Goal: Task Accomplishment & Management: Manage account settings

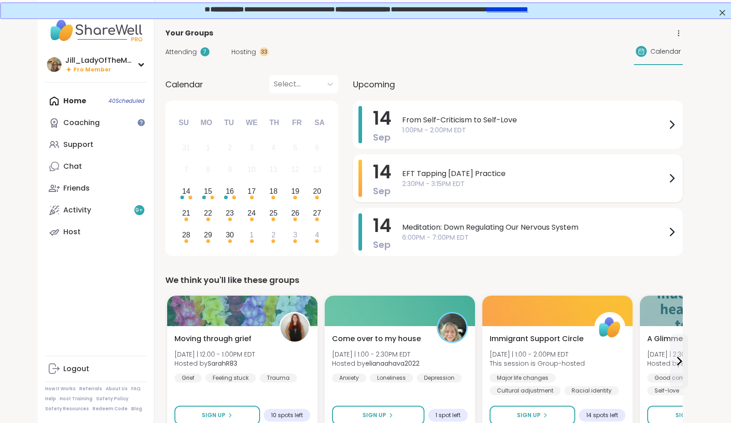
click at [473, 182] on span "2:30PM - 3:15PM EDT" at bounding box center [534, 184] width 264 height 10
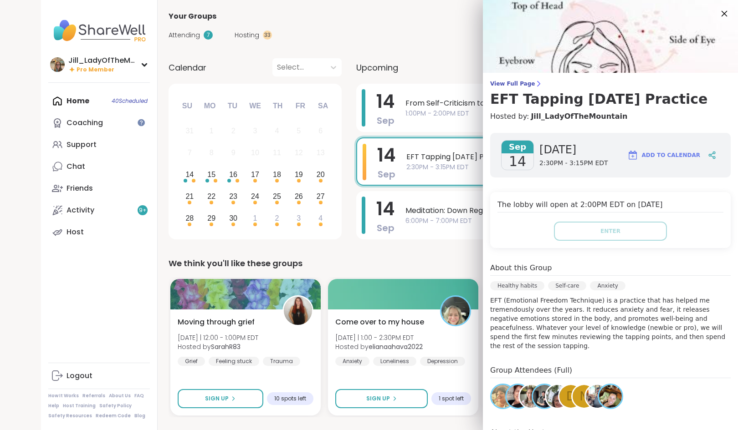
click at [718, 15] on icon at bounding box center [723, 13] width 11 height 11
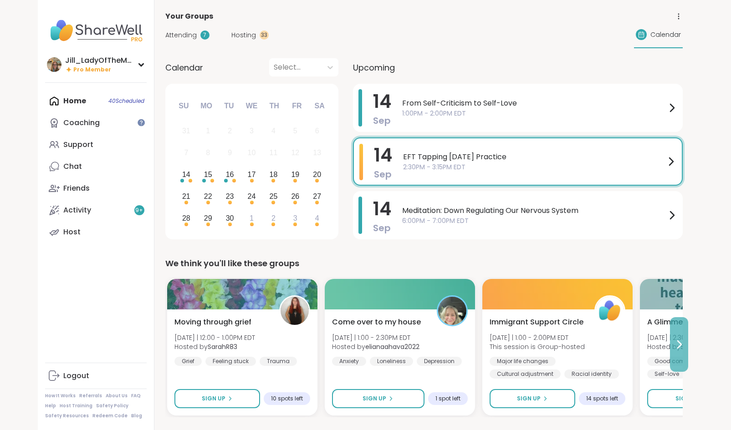
click at [680, 343] on icon at bounding box center [679, 344] width 4 height 7
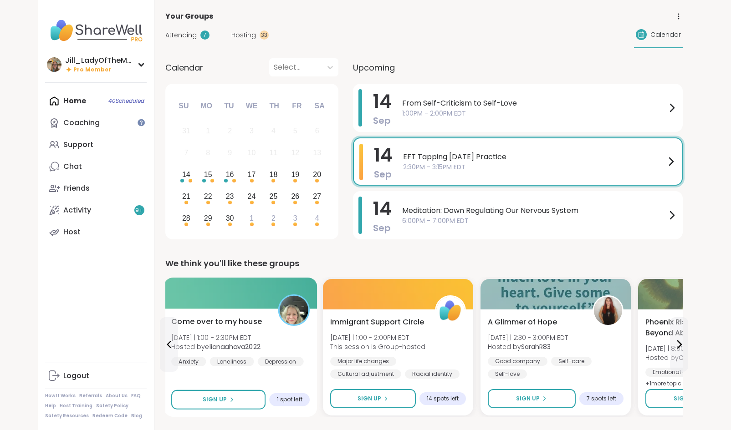
click at [231, 330] on div "Come over to my house Sun 9/14 | 1:00 - 2:30PM EDT Hosted by elianaahava2022 An…" at bounding box center [240, 341] width 138 height 50
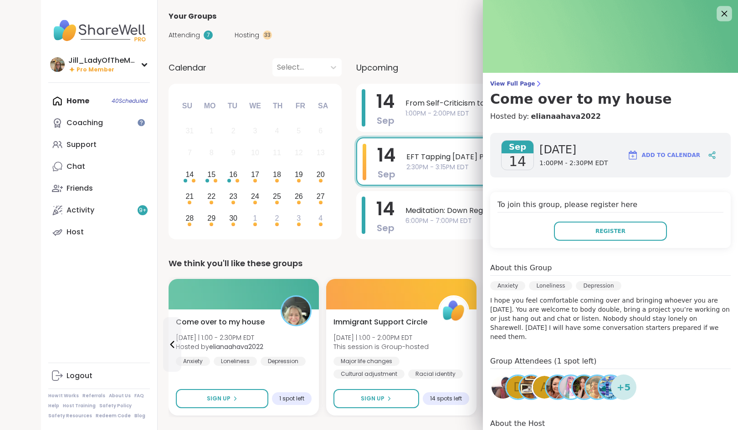
click at [718, 11] on icon at bounding box center [723, 13] width 11 height 11
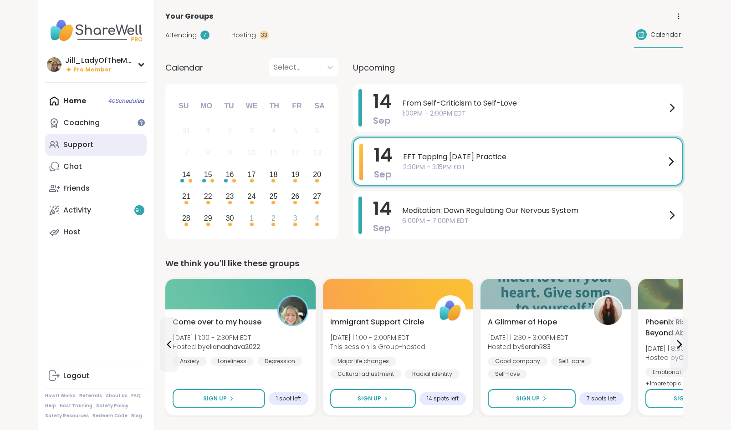
click at [108, 148] on link "Support" at bounding box center [96, 145] width 102 height 22
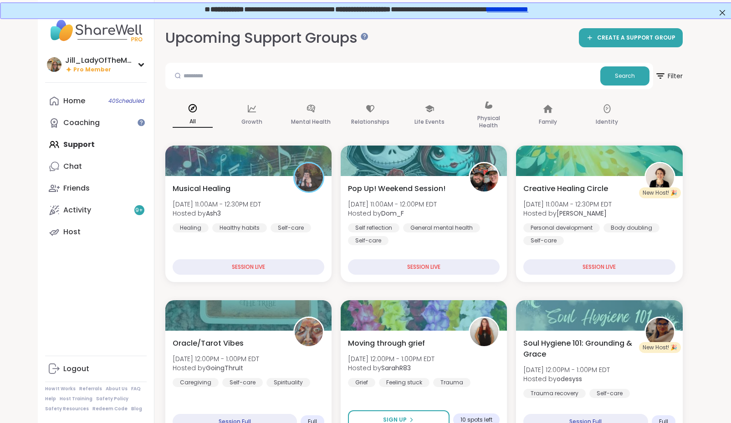
scroll to position [0, 2]
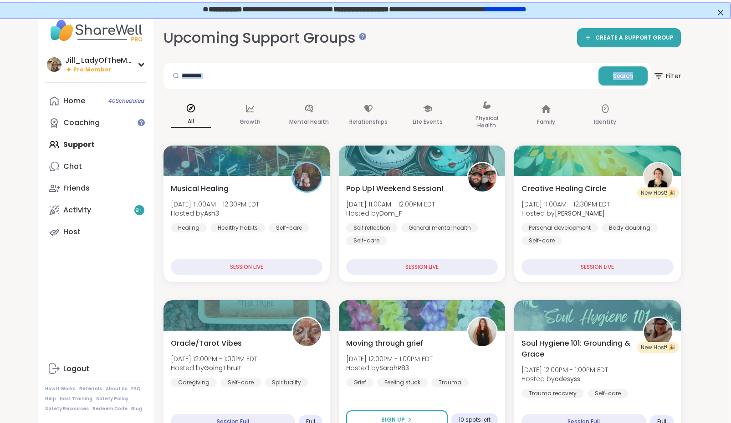
drag, startPoint x: 728, startPoint y: 53, endPoint x: 734, endPoint y: 73, distance: 20.9
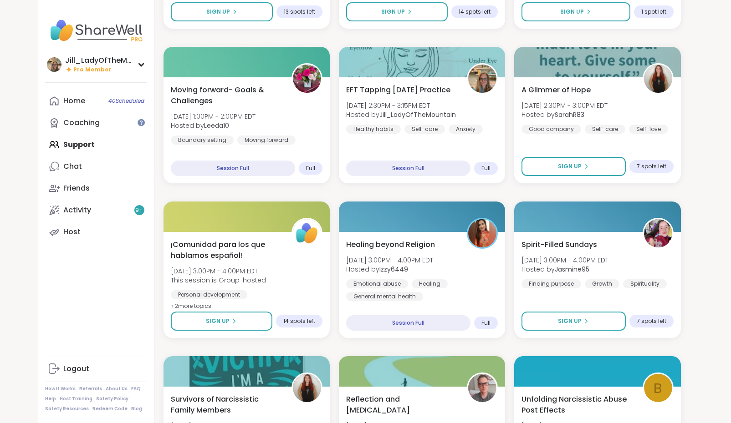
scroll to position [564, 2]
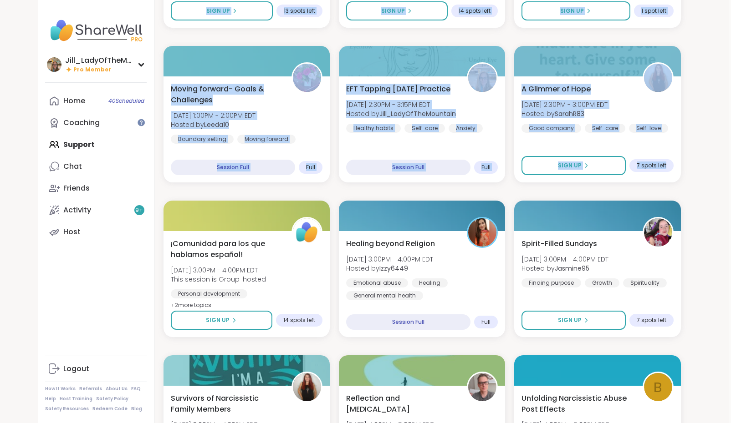
drag, startPoint x: 729, startPoint y: 164, endPoint x: 737, endPoint y: 189, distance: 26.3
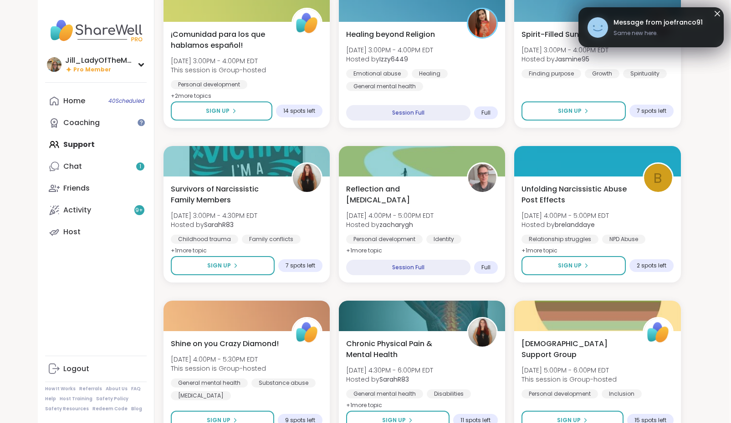
scroll to position [774, 2]
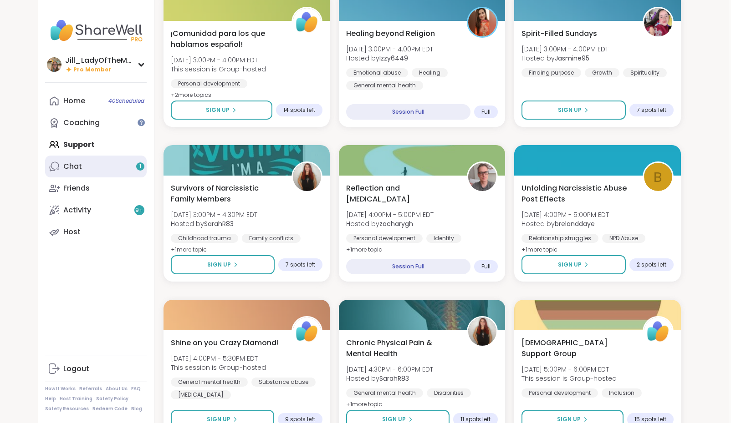
click at [112, 167] on link "Chat 1" at bounding box center [96, 167] width 102 height 22
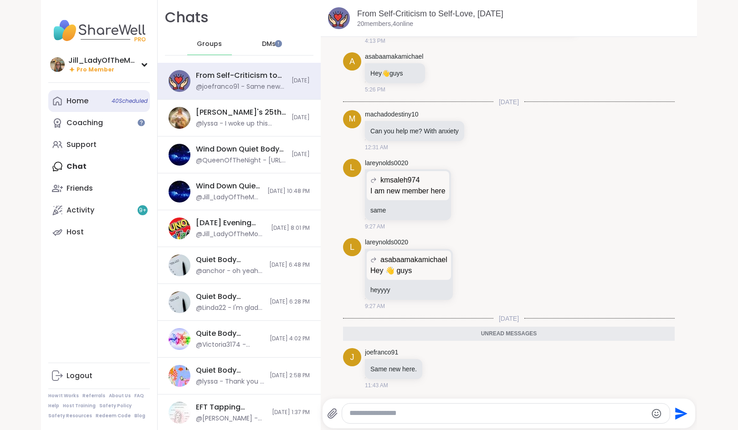
click at [137, 102] on span "40 Scheduled" at bounding box center [130, 100] width 36 height 7
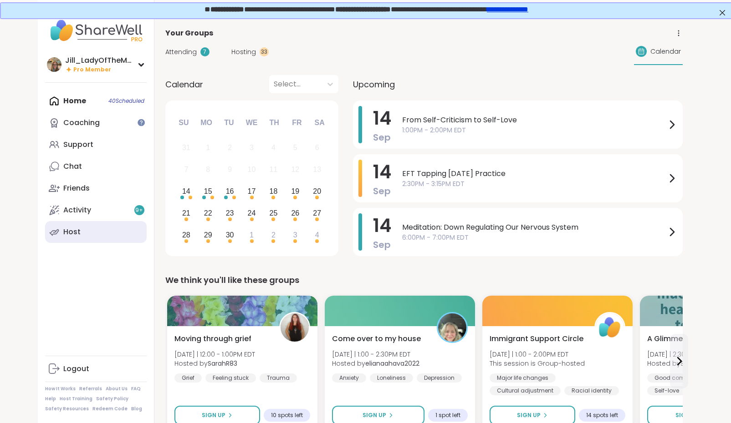
click at [107, 239] on link "Host" at bounding box center [96, 232] width 102 height 22
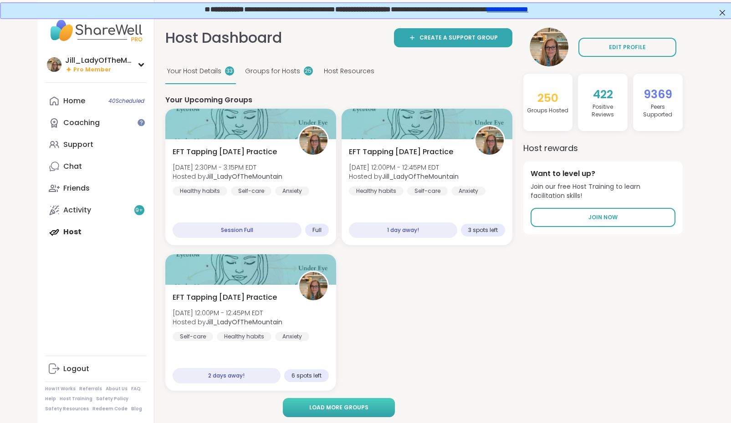
click at [345, 405] on span "Load more groups" at bounding box center [338, 408] width 59 height 8
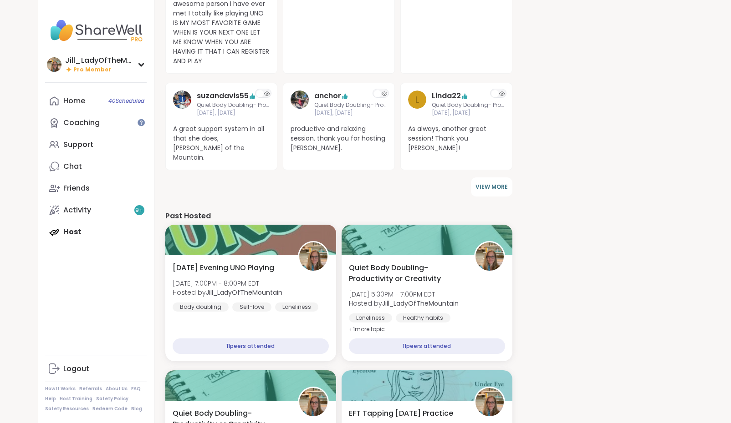
scroll to position [695, 0]
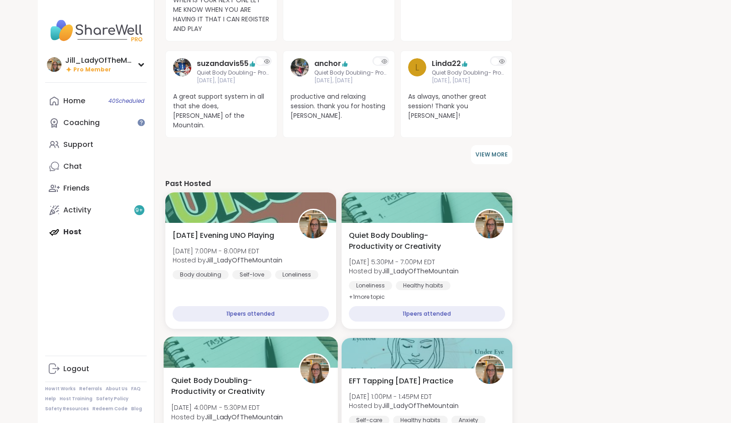
click at [296, 376] on div "Quiet Body Doubling- Productivity or Creativity Sat, Sep 13 | 4:00PM - 5:30PM E…" at bounding box center [250, 413] width 159 height 74
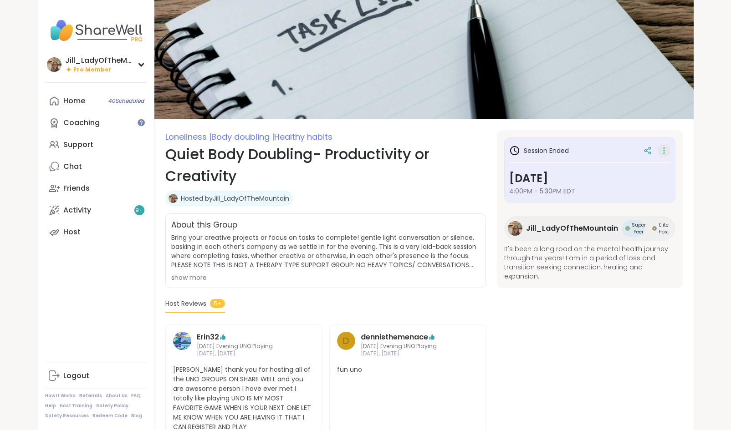
click at [660, 150] on icon at bounding box center [663, 150] width 9 height 13
click at [601, 192] on button "Copy Session" at bounding box center [616, 195] width 102 height 20
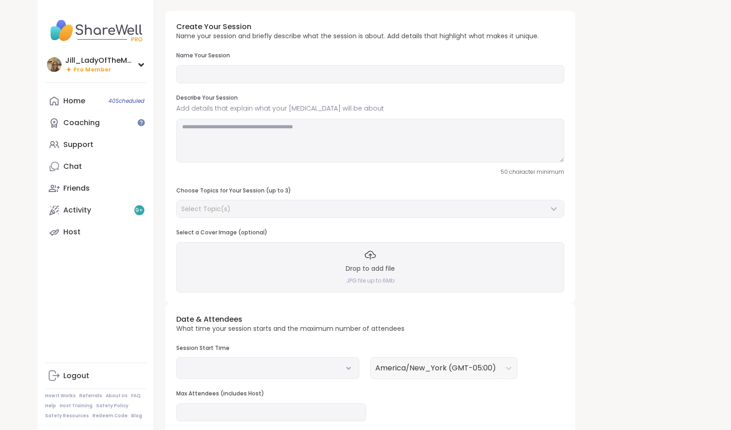
type input "**********"
type textarea "**********"
type input "**"
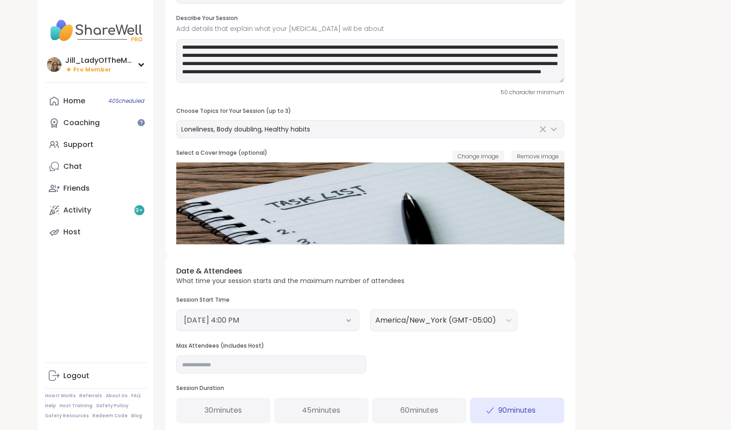
scroll to position [95, 0]
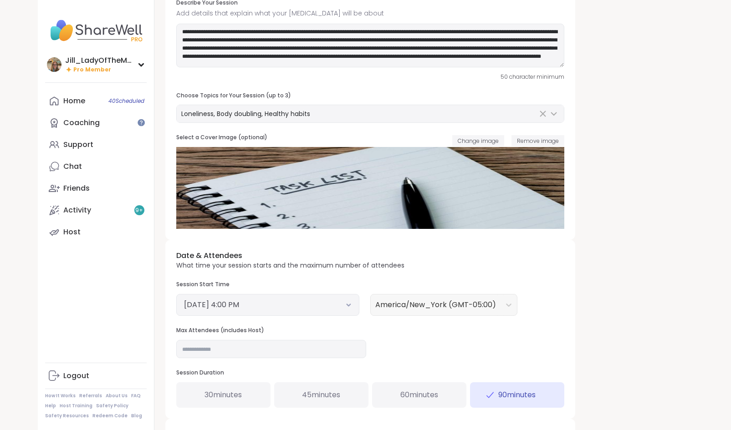
click at [334, 306] on button "September 13, 2025 4:00 PM" at bounding box center [268, 305] width 168 height 11
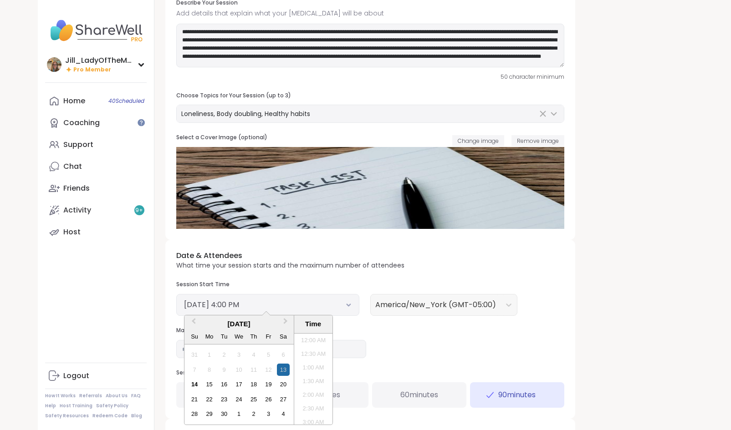
scroll to position [398, 0]
click at [196, 383] on div "14" at bounding box center [194, 384] width 12 height 12
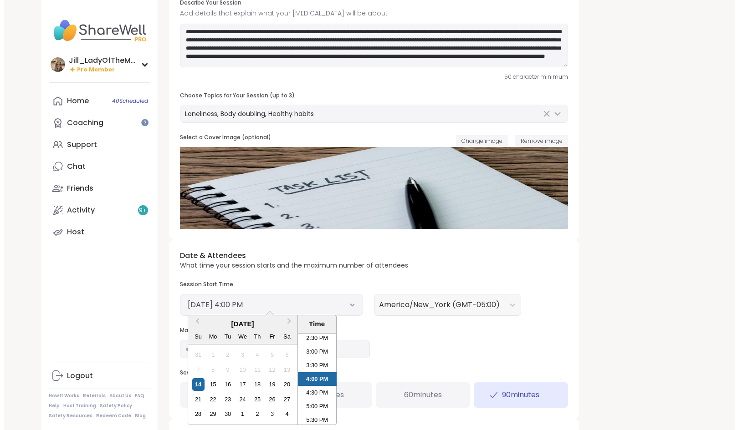
scroll to position [211, 0]
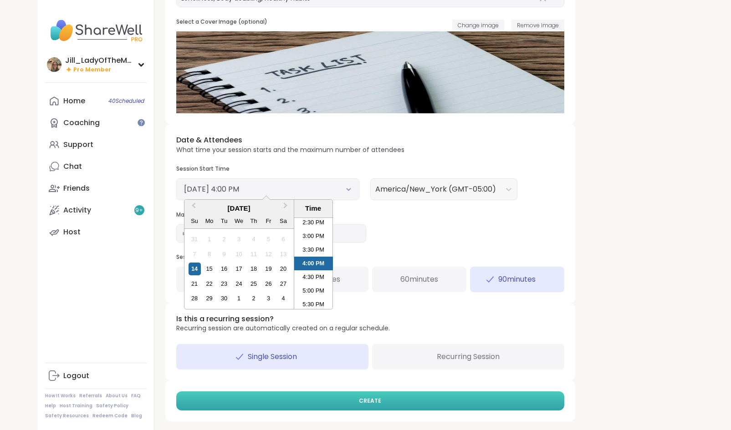
click at [411, 399] on button "CREATE" at bounding box center [370, 401] width 388 height 19
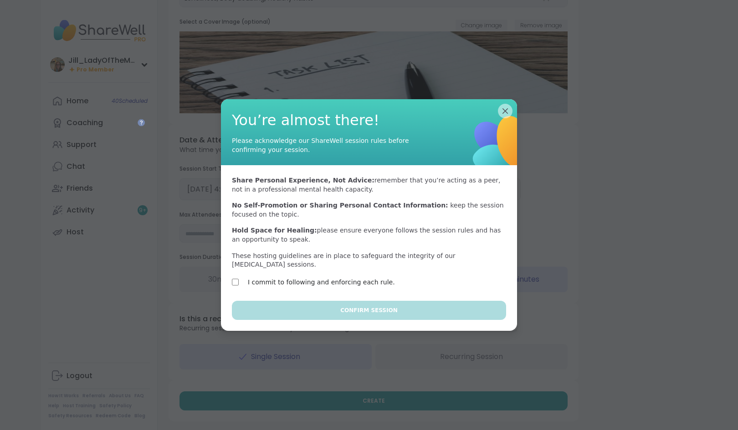
click at [334, 277] on label "I commit to following and enforcing each rule." at bounding box center [321, 282] width 147 height 11
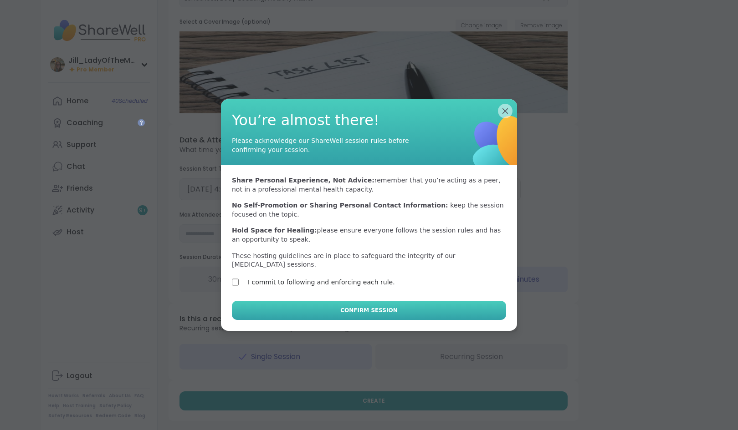
click at [356, 306] on span "Confirm Session" at bounding box center [368, 310] width 57 height 8
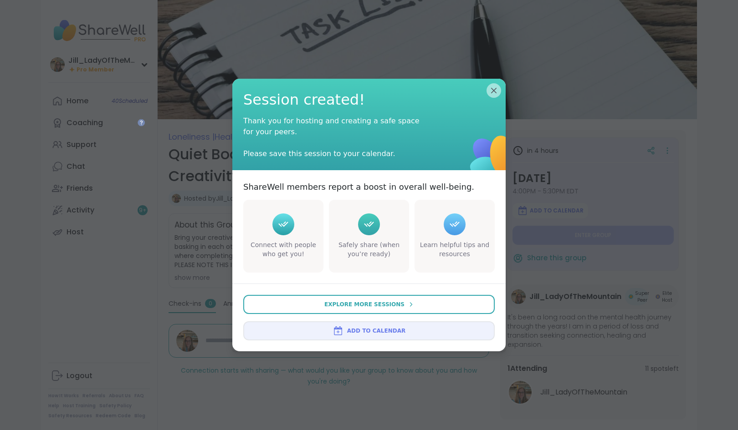
click at [361, 331] on span "Add to Calendar" at bounding box center [376, 331] width 58 height 8
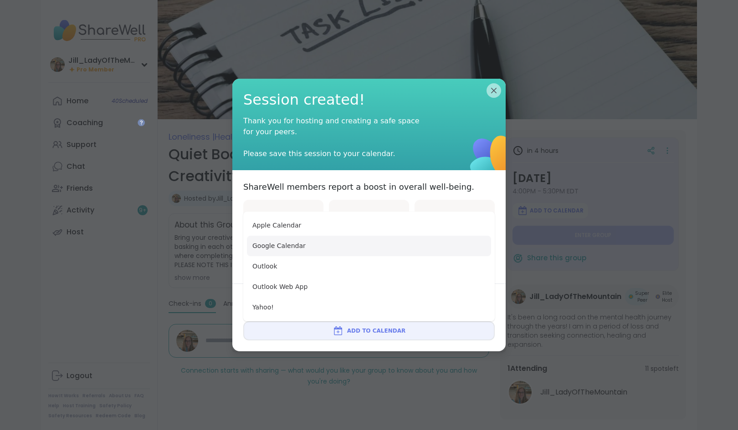
click at [361, 251] on button "Google Calendar" at bounding box center [369, 246] width 244 height 20
click at [499, 91] on div "Session created! Thank you for hosting and creating a safe space for your peers…" at bounding box center [368, 125] width 273 height 92
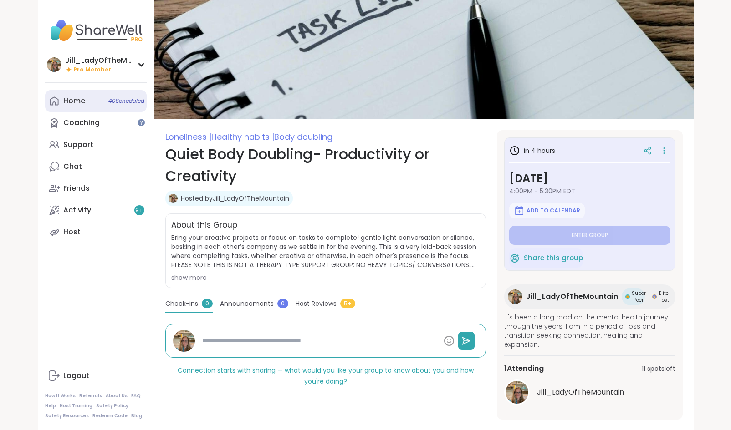
click at [125, 107] on link "Home 40 Scheduled" at bounding box center [96, 101] width 102 height 22
type textarea "*"
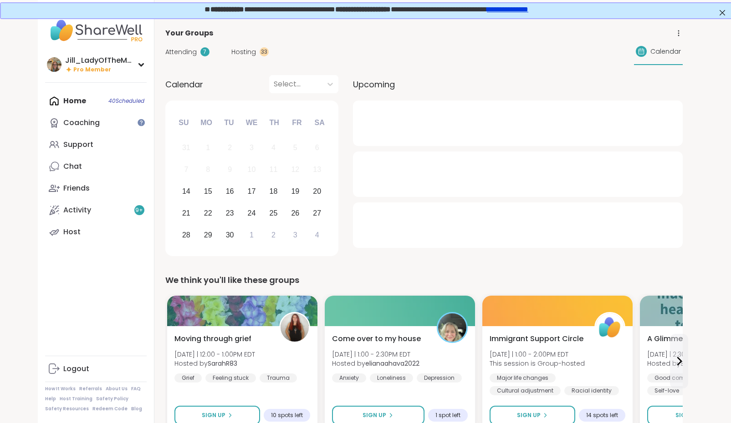
click at [191, 53] on span "Attending" at bounding box center [180, 52] width 31 height 10
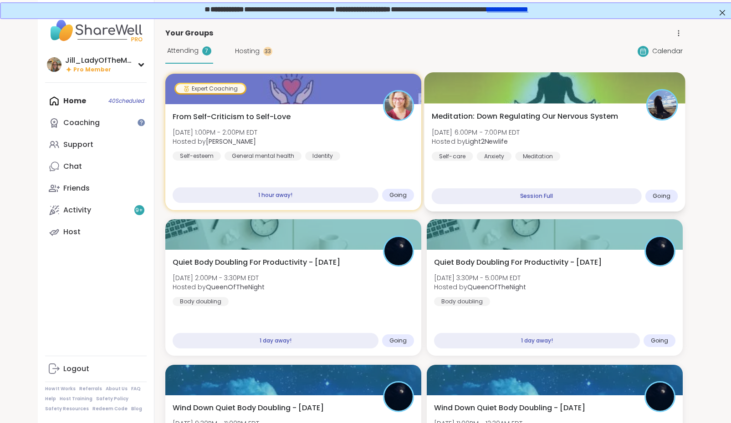
click at [504, 153] on div "Anxiety" at bounding box center [493, 156] width 35 height 9
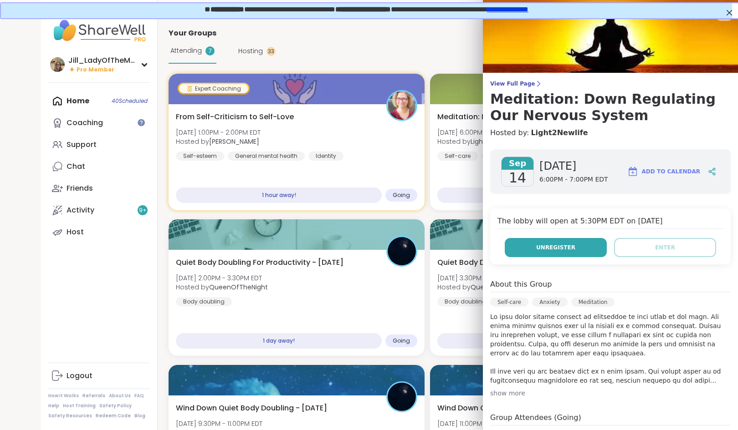
click at [521, 251] on button "Unregister" at bounding box center [555, 247] width 102 height 19
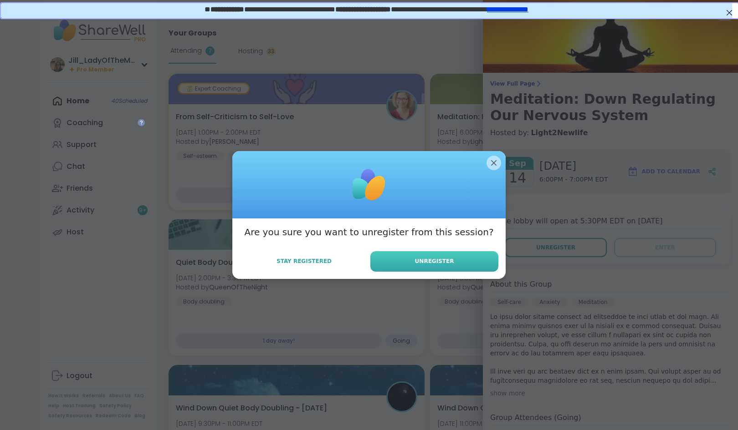
click at [469, 256] on button "Unregister" at bounding box center [434, 261] width 128 height 20
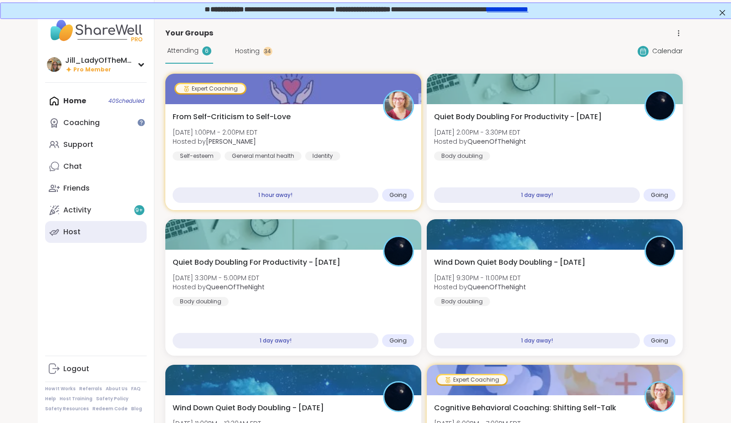
click at [95, 229] on link "Host" at bounding box center [96, 232] width 102 height 22
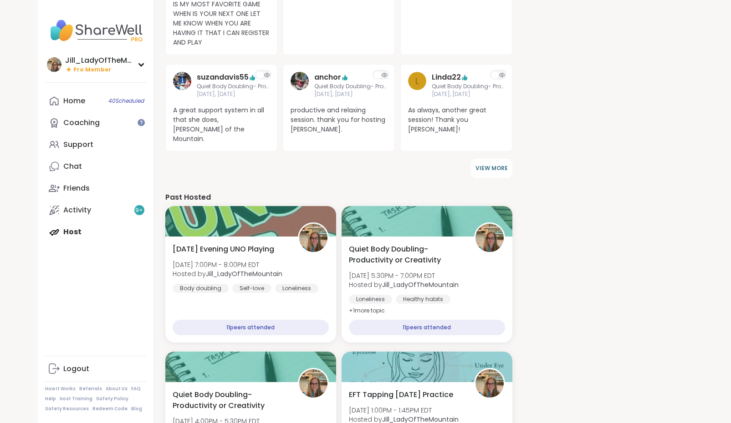
scroll to position [585, 0]
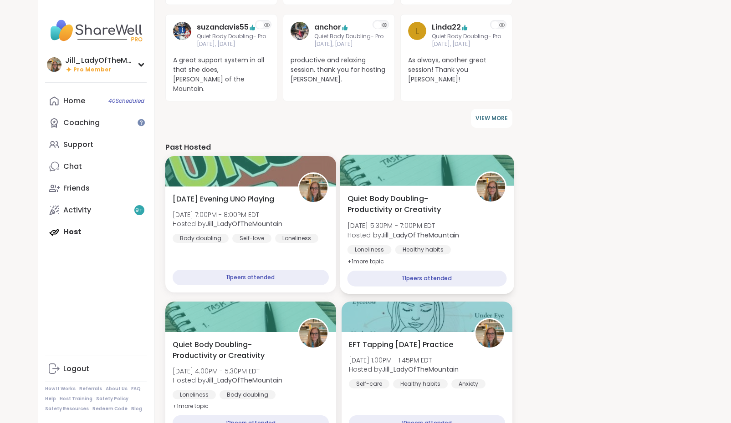
click at [412, 230] on b "Jill_LadyOfTheMountain" at bounding box center [420, 234] width 78 height 9
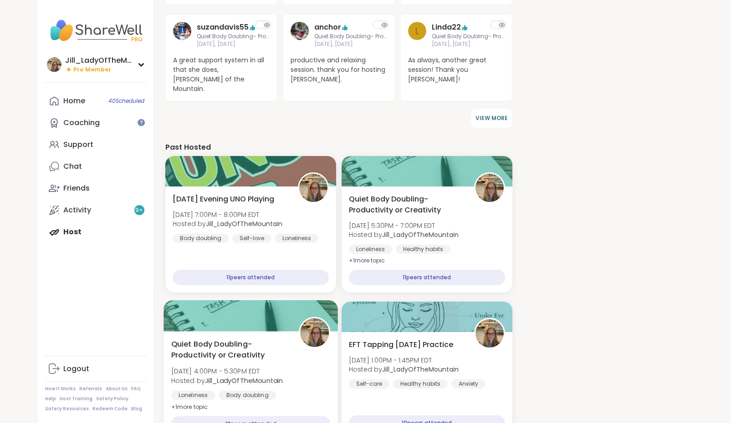
click at [280, 367] on span "Sat, Sep 13 | 4:00PM - 5:30PM EDT" at bounding box center [227, 371] width 112 height 9
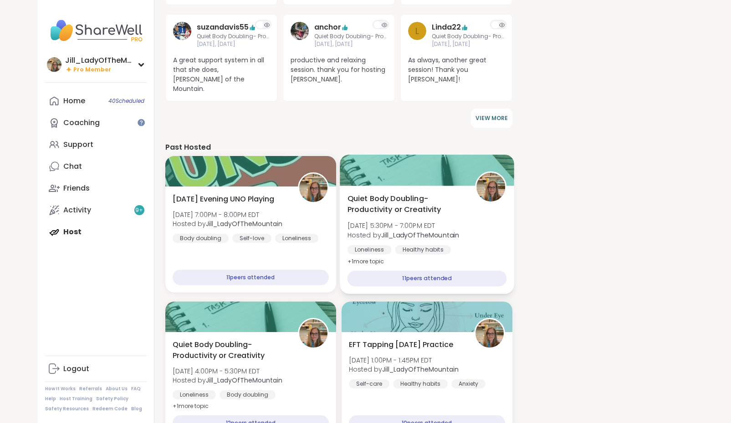
click at [430, 221] on span "Sat, Sep 13 | 5:30PM - 7:00PM EDT" at bounding box center [403, 225] width 112 height 9
click at [431, 245] on div "Healthy habits" at bounding box center [423, 249] width 56 height 9
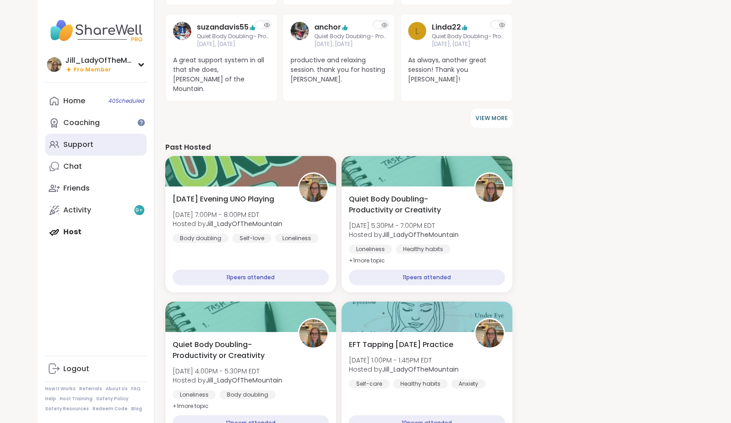
click at [119, 138] on link "Support" at bounding box center [96, 145] width 102 height 22
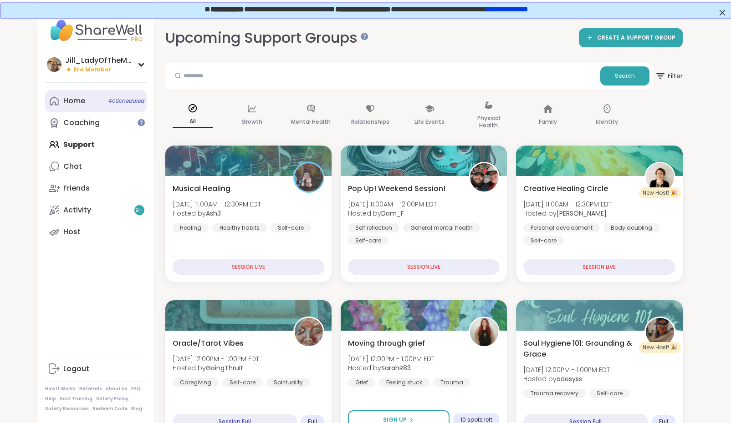
click at [128, 105] on link "Home 40 Scheduled" at bounding box center [96, 101] width 102 height 22
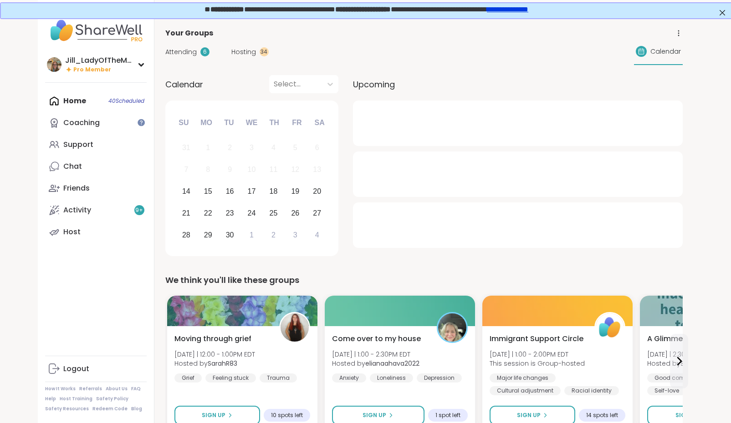
click at [240, 51] on span "Hosting" at bounding box center [243, 52] width 25 height 10
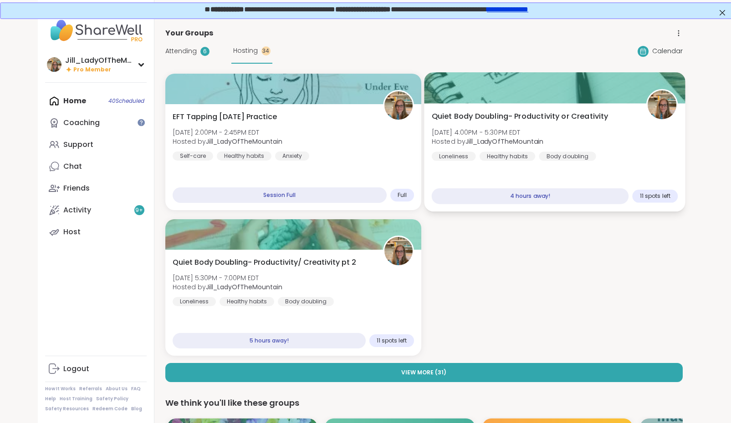
click at [518, 122] on div "Quiet Body Doubling- Productivity or Creativity Sun, Sep 14 | 4:00PM - 5:30PM E…" at bounding box center [554, 136] width 246 height 50
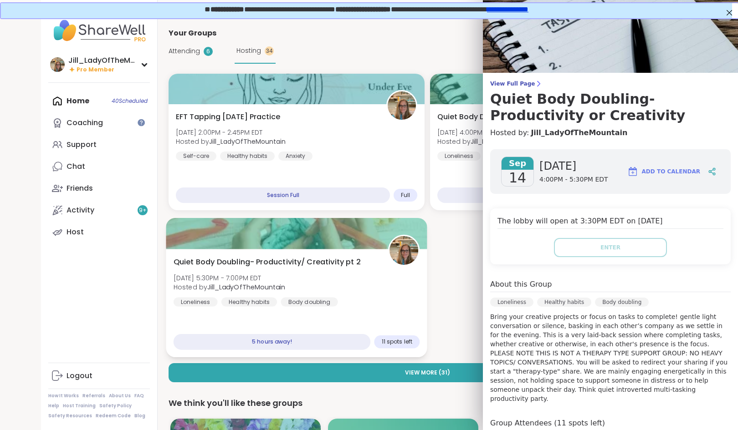
click at [309, 301] on div "Body doubling" at bounding box center [308, 301] width 57 height 9
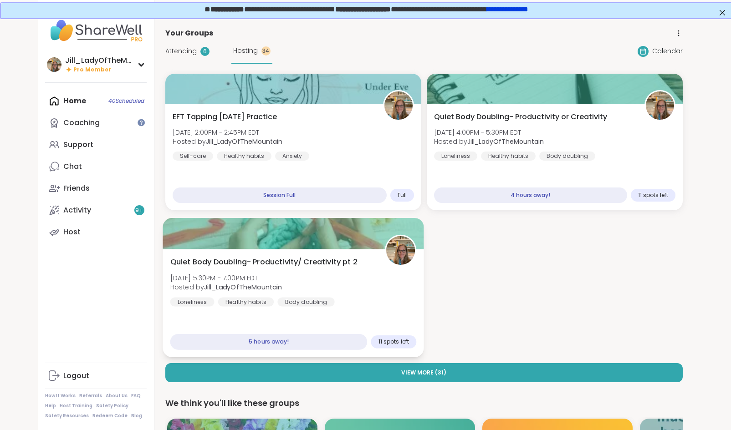
drag, startPoint x: 361, startPoint y: 279, endPoint x: 314, endPoint y: 321, distance: 63.2
click at [314, 321] on div "Quiet Body Doubling- Productivity/ Creativity pt 2 Sun, Sep 14 | 5:30PM - 7:00P…" at bounding box center [293, 303] width 261 height 108
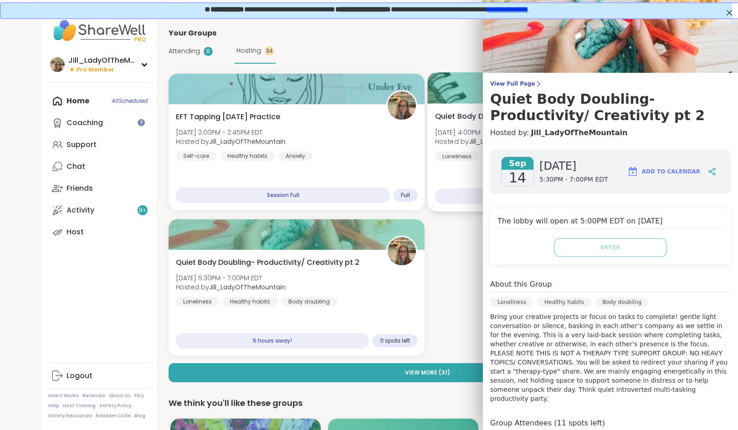
click at [450, 211] on div "Quiet Body Doubling- Productivity or Creativity Sun, Sep 14 | 4:00PM - 5:30PM E…" at bounding box center [557, 157] width 261 height 108
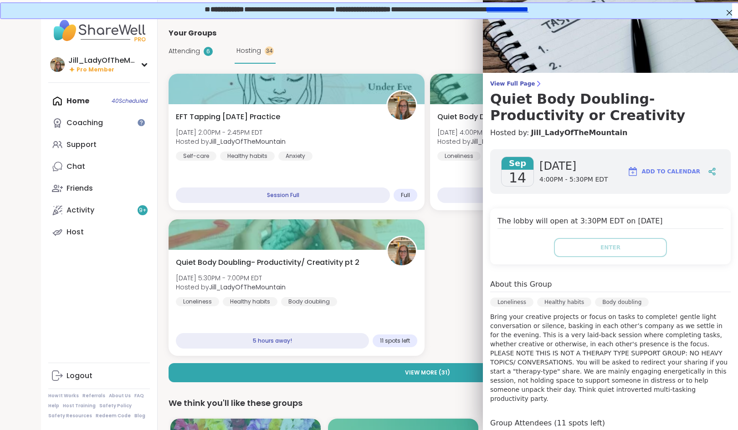
click at [458, 232] on div "EFT Tapping Sunday Practice Sun, Sep 14 | 2:00PM - 2:45PM EDT Hosted by Jill_La…" at bounding box center [426, 215] width 517 height 282
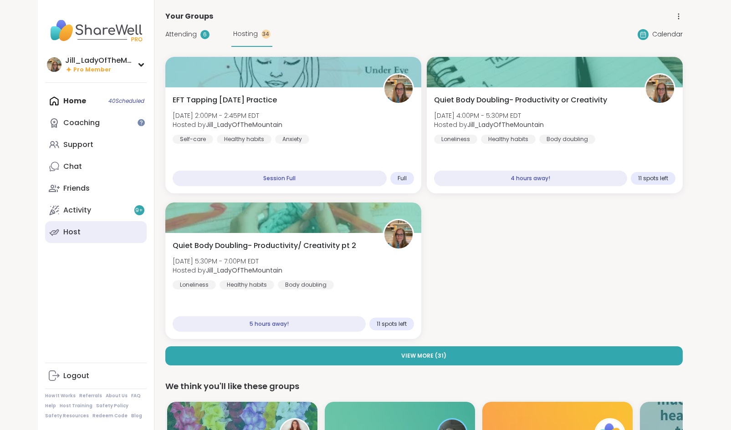
click at [51, 228] on icon at bounding box center [54, 232] width 11 height 11
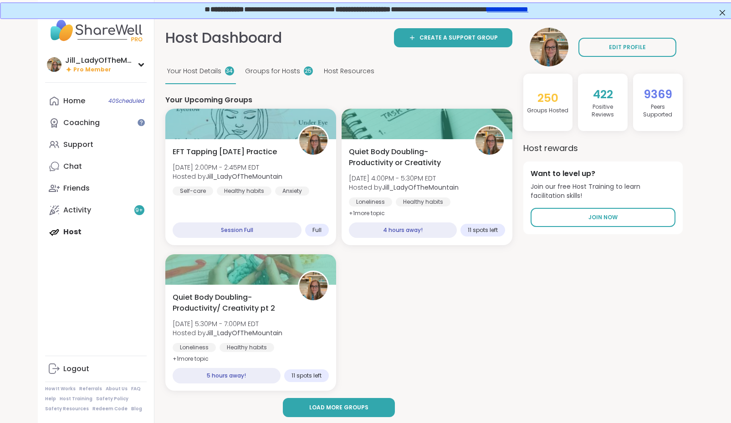
click at [394, 320] on div "EFT Tapping Sunday Practice Sun, Sep 14 | 2:00PM - 2:45PM EDT Hosted by Jill_La…" at bounding box center [338, 250] width 347 height 282
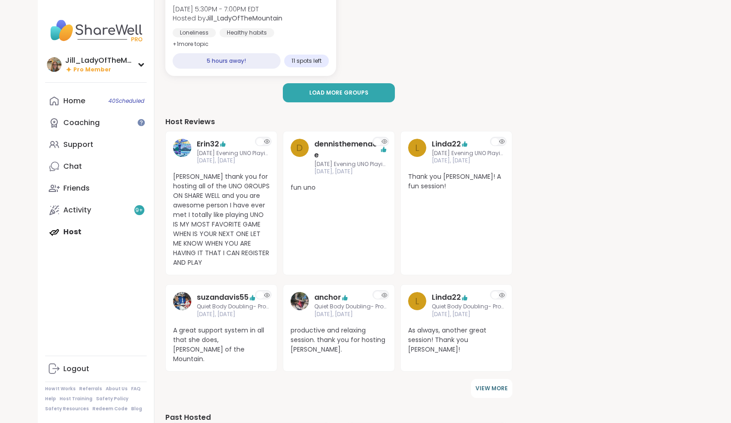
scroll to position [338, 0]
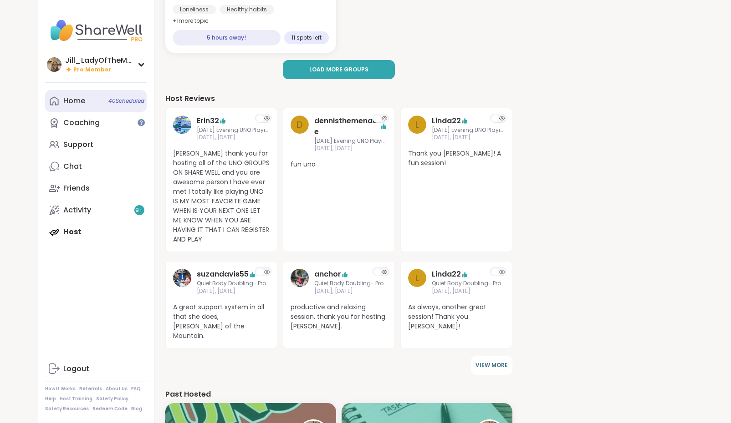
click at [103, 97] on link "Home 40 Scheduled" at bounding box center [96, 101] width 102 height 22
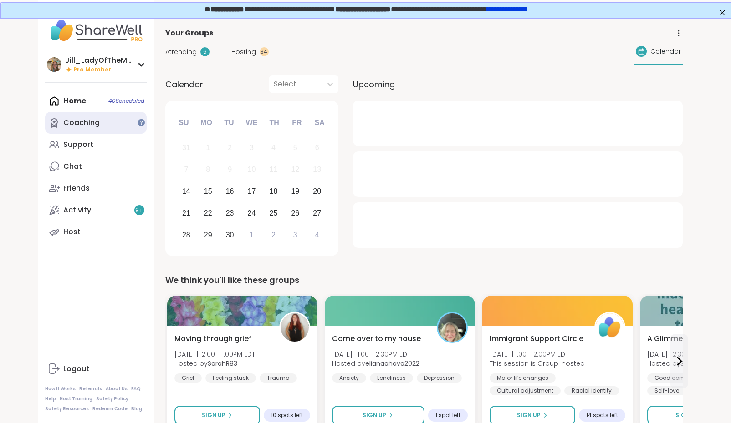
click at [107, 129] on link "Coaching" at bounding box center [96, 123] width 102 height 22
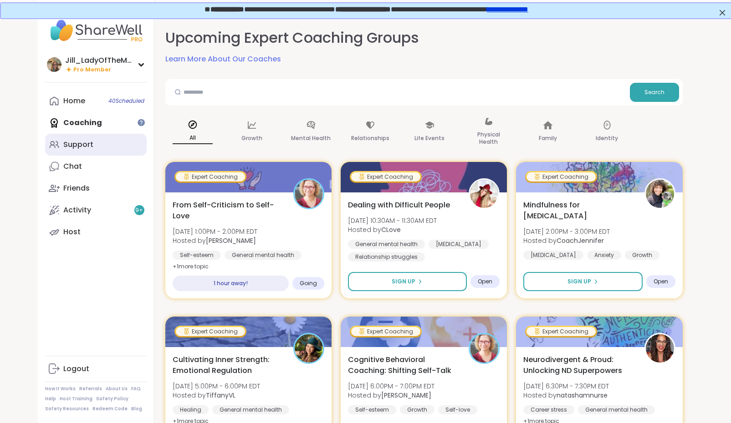
click at [91, 145] on div "Support" at bounding box center [78, 145] width 30 height 10
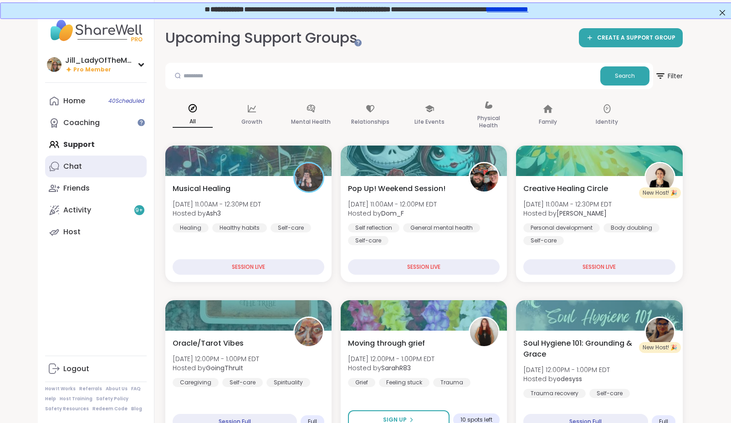
click at [83, 170] on link "Chat" at bounding box center [96, 167] width 102 height 22
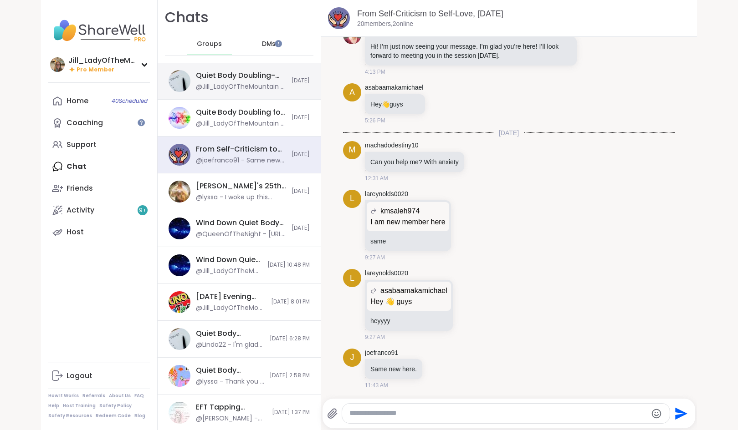
click at [225, 87] on div "@Jill_LadyOfTheMountain - [URL][DOMAIN_NAME]" at bounding box center [241, 86] width 90 height 9
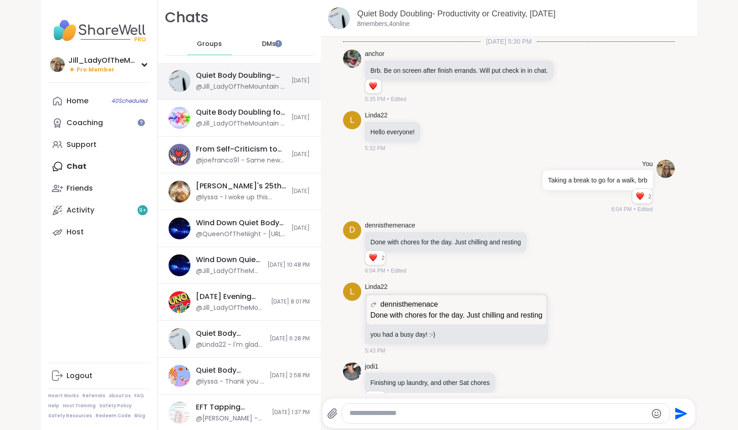
scroll to position [821, 0]
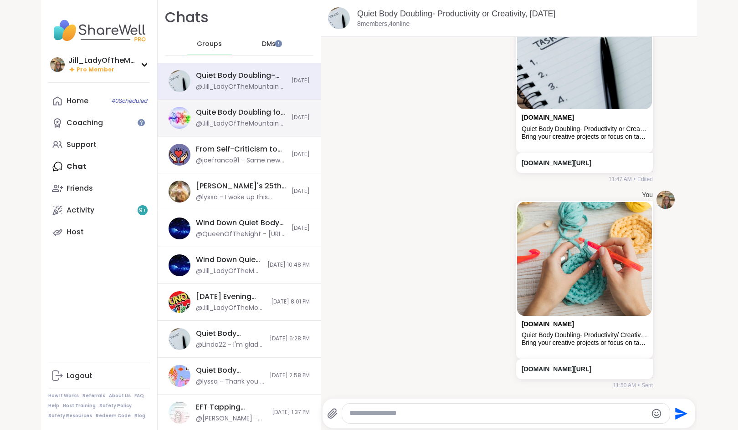
click at [227, 108] on div "Quite Body Doubling for Productivity or Creativity, [DATE]" at bounding box center [241, 112] width 90 height 10
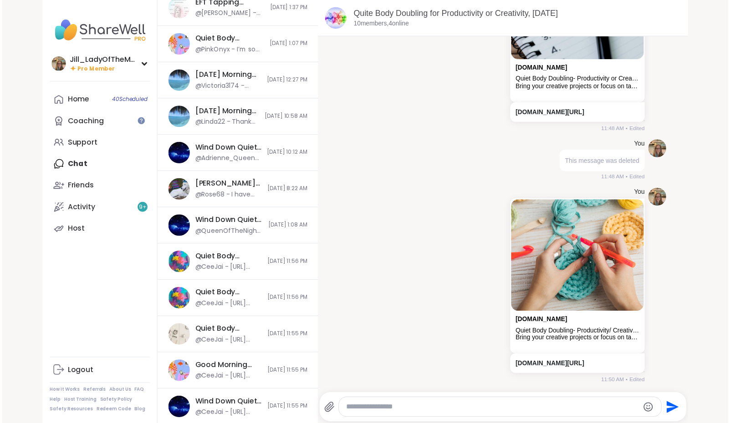
scroll to position [423, 0]
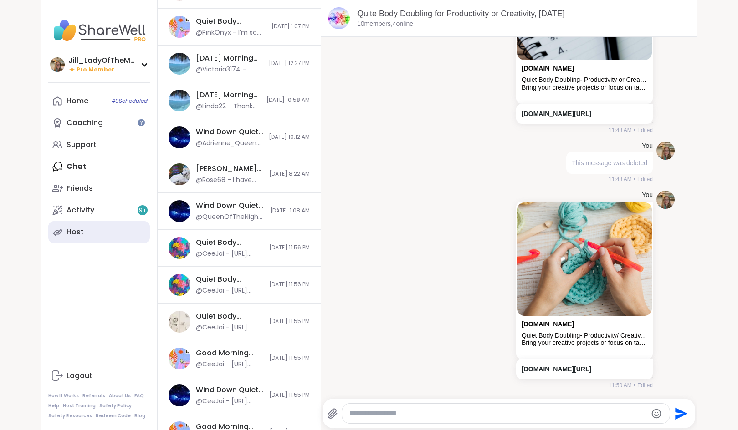
click at [80, 234] on link "Host" at bounding box center [99, 232] width 102 height 22
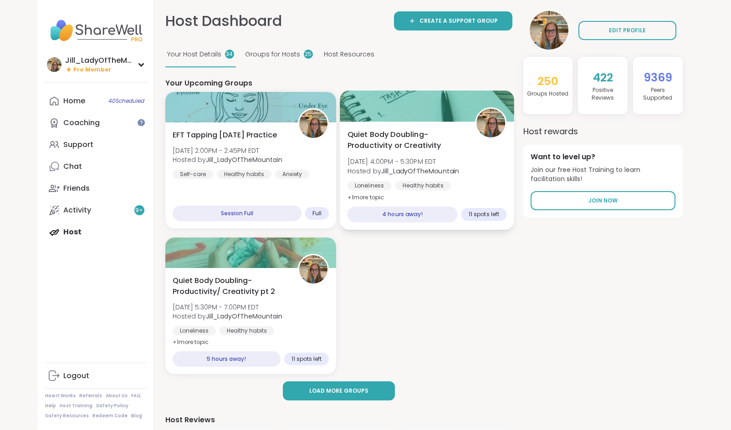
click at [408, 162] on span "[DATE] 4:00PM - 5:30PM EDT" at bounding box center [403, 161] width 112 height 9
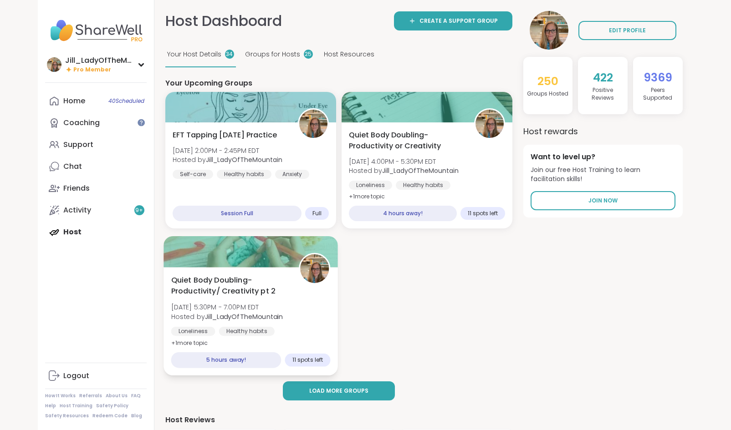
click at [244, 308] on span "[DATE] 5:30PM - 7:00PM EDT" at bounding box center [227, 307] width 112 height 9
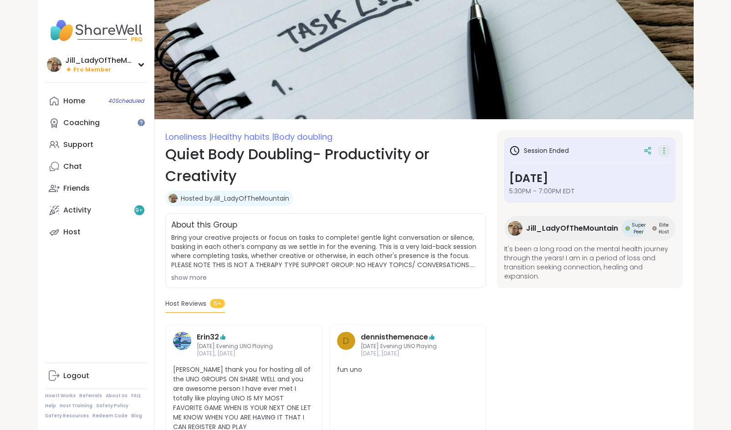
click at [661, 154] on icon at bounding box center [663, 150] width 9 height 13
click at [616, 194] on button "Copy Session" at bounding box center [616, 195] width 102 height 20
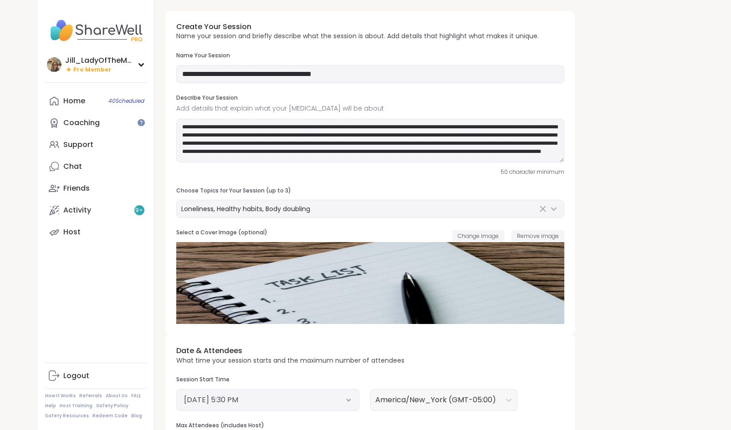
type input "**********"
type textarea "**********"
type input "**"
click at [342, 404] on button "September 13, 2025 5:30 PM" at bounding box center [268, 400] width 168 height 11
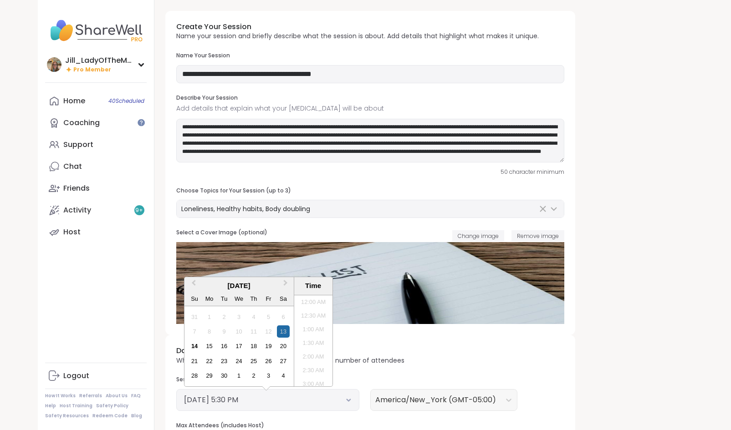
scroll to position [439, 0]
click at [194, 346] on div "14" at bounding box center [194, 346] width 12 height 12
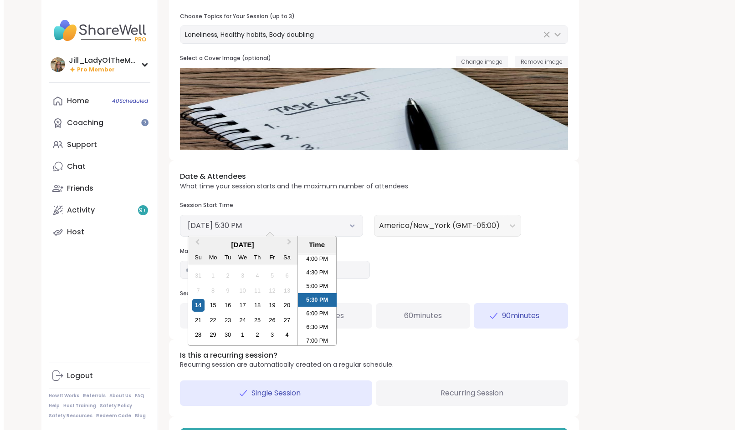
scroll to position [211, 0]
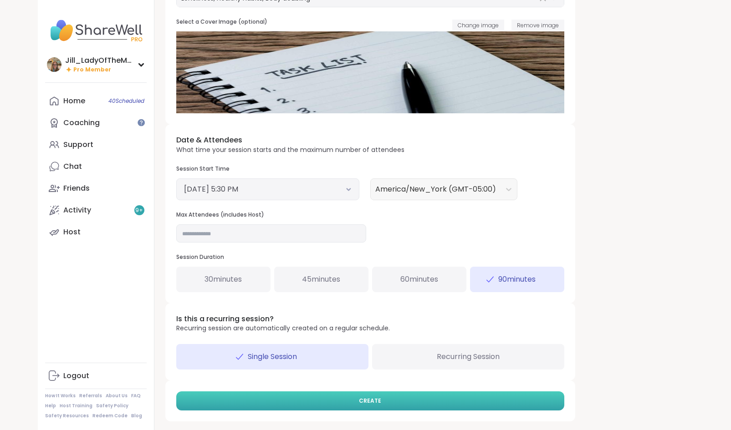
click at [471, 398] on button "CREATE" at bounding box center [370, 401] width 388 height 19
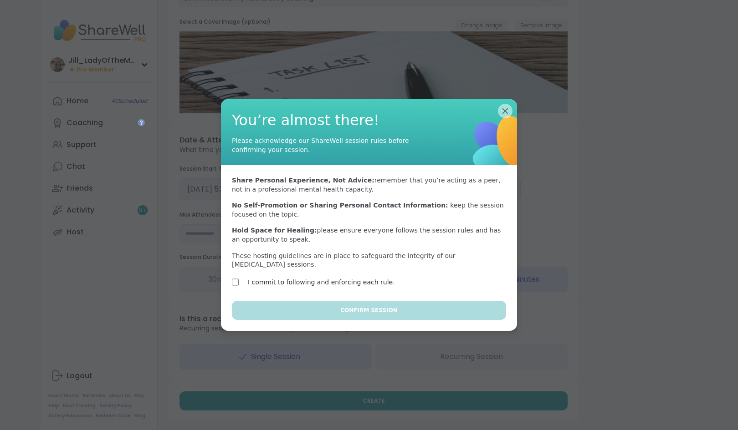
click at [353, 277] on label "I commit to following and enforcing each rule." at bounding box center [321, 282] width 147 height 11
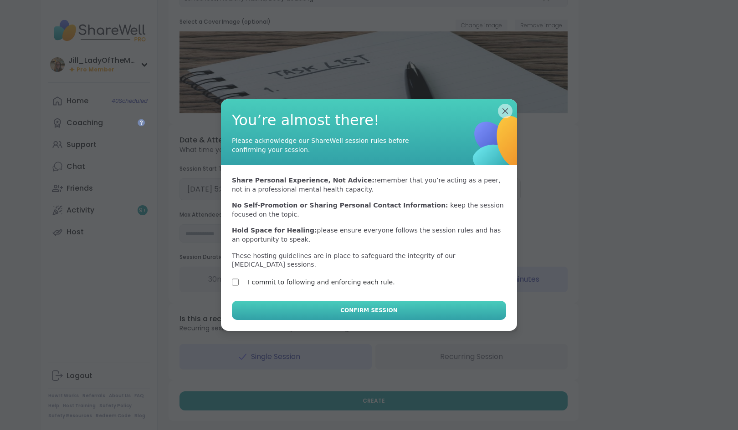
click at [362, 306] on span "Confirm Session" at bounding box center [368, 310] width 57 height 8
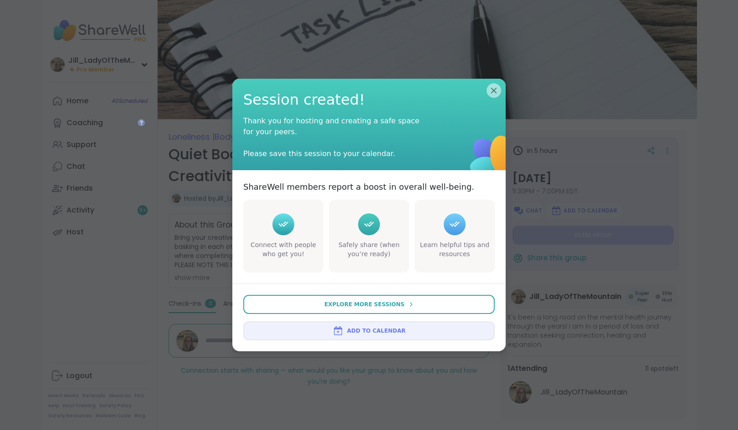
click at [369, 331] on span "Add to Calendar" at bounding box center [376, 331] width 58 height 8
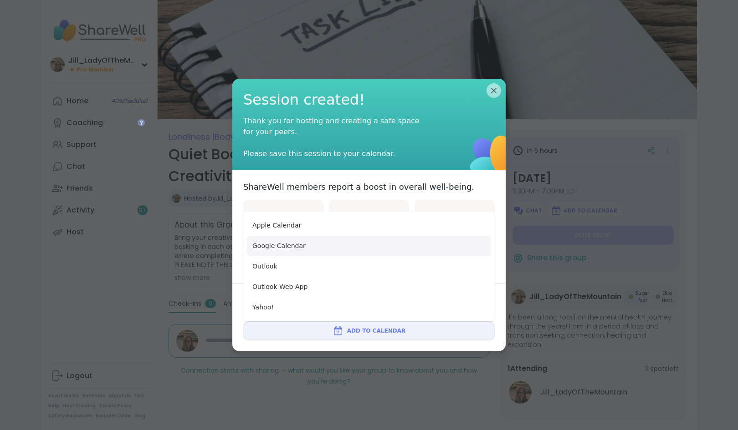
click at [375, 248] on button "Google Calendar" at bounding box center [369, 246] width 244 height 20
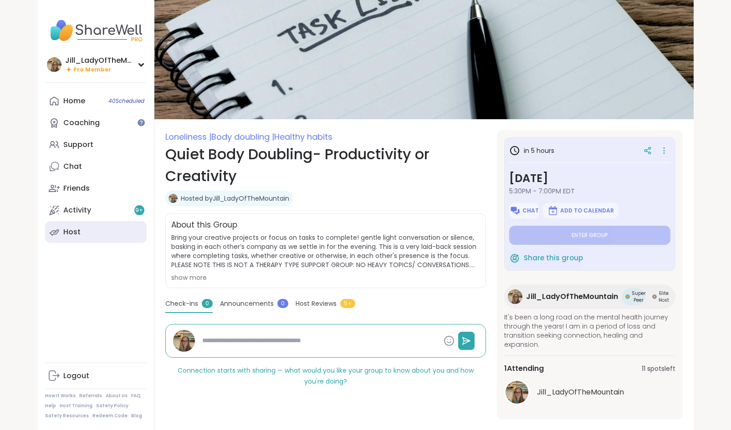
click at [113, 232] on link "Host" at bounding box center [96, 232] width 102 height 22
type textarea "*"
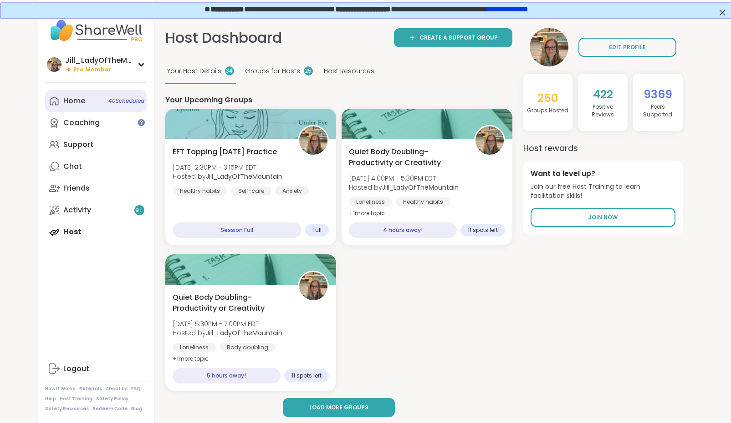
click at [137, 102] on span "40 Scheduled" at bounding box center [126, 100] width 36 height 7
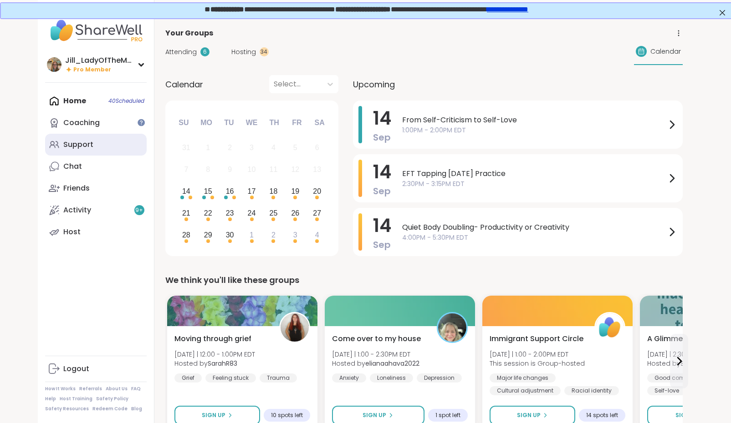
click at [128, 151] on link "Support" at bounding box center [96, 145] width 102 height 22
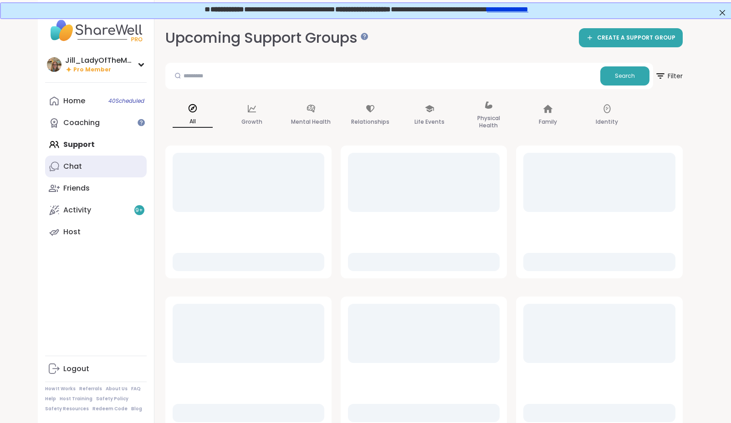
click at [126, 177] on link "Chat" at bounding box center [96, 167] width 102 height 22
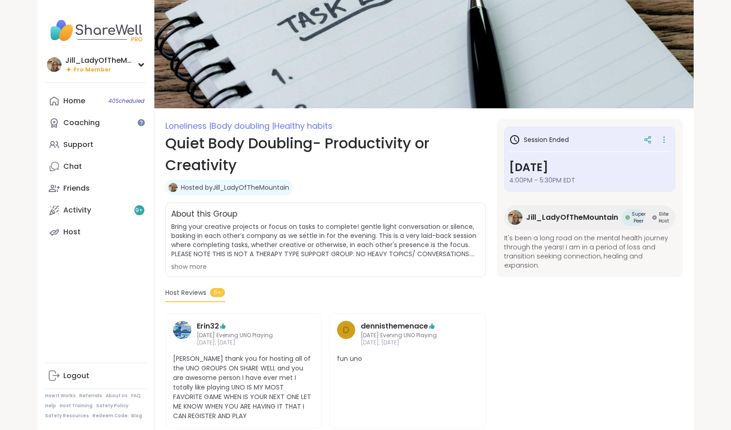
scroll to position [8, 0]
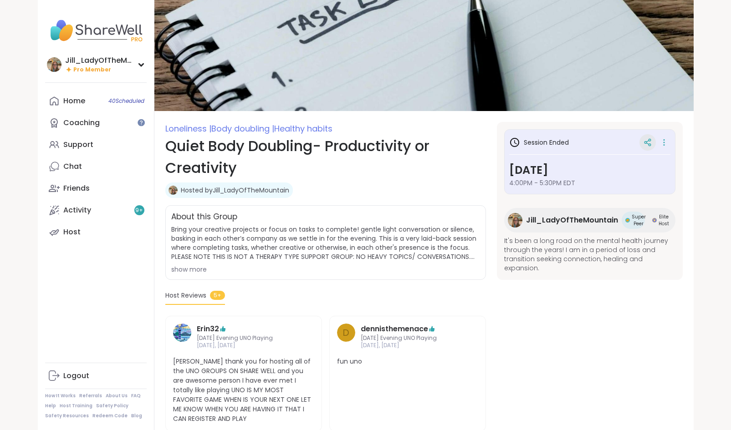
click at [648, 141] on icon at bounding box center [647, 141] width 2 height 1
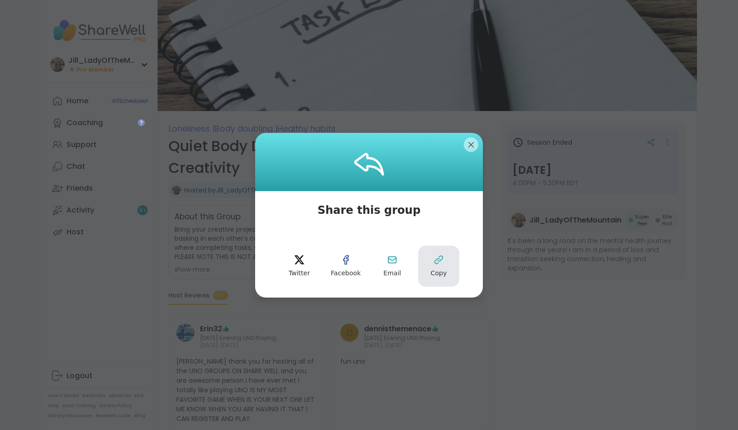
click at [435, 261] on icon at bounding box center [438, 260] width 8 height 8
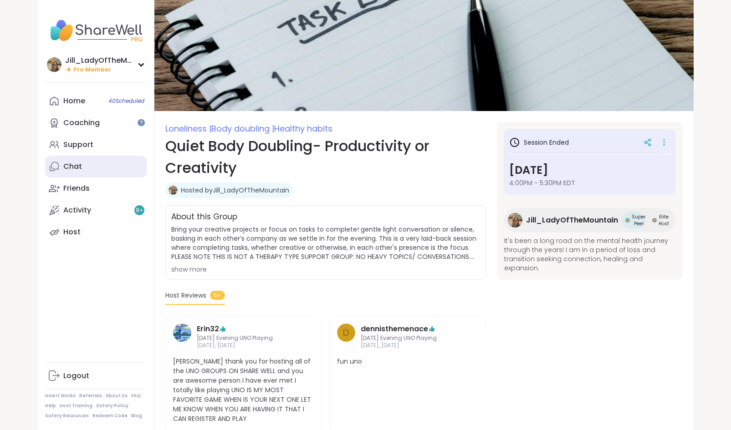
click at [94, 170] on link "Chat" at bounding box center [96, 167] width 102 height 22
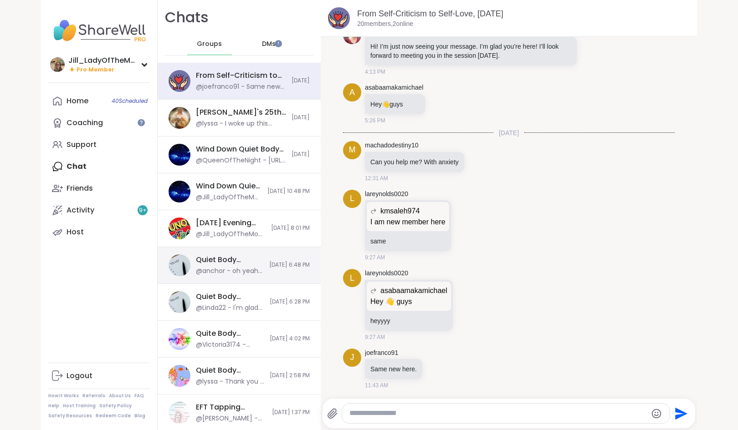
click at [238, 260] on div "Quiet Body Doubling- Productivity or Creativity, [DATE]" at bounding box center [230, 260] width 68 height 10
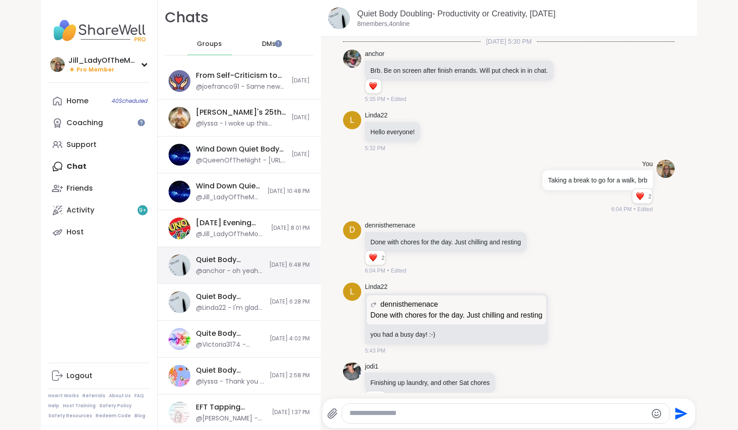
scroll to position [391, 0]
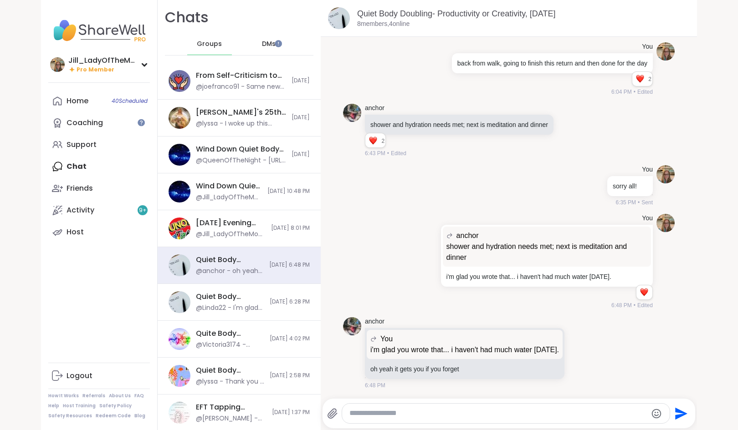
click at [377, 414] on textarea "Type your message" at bounding box center [497, 414] width 297 height 10
paste textarea "**********"
type textarea "**********"
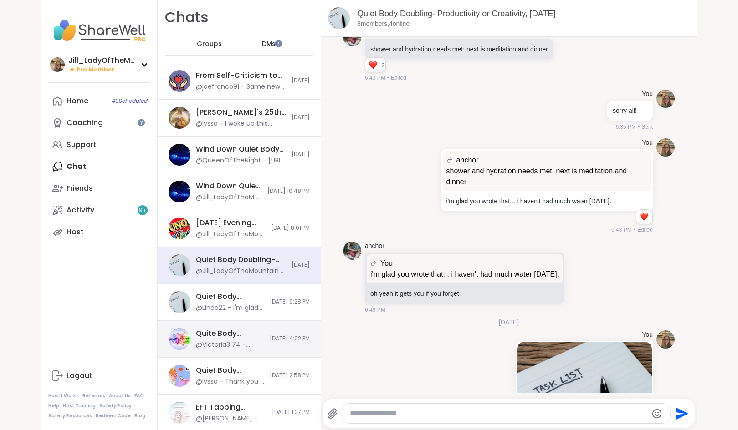
click at [236, 340] on div "Quite Body Doubling for Productivity or Creativity, Sep 13 @Victoria3174 - @Cee…" at bounding box center [230, 339] width 68 height 21
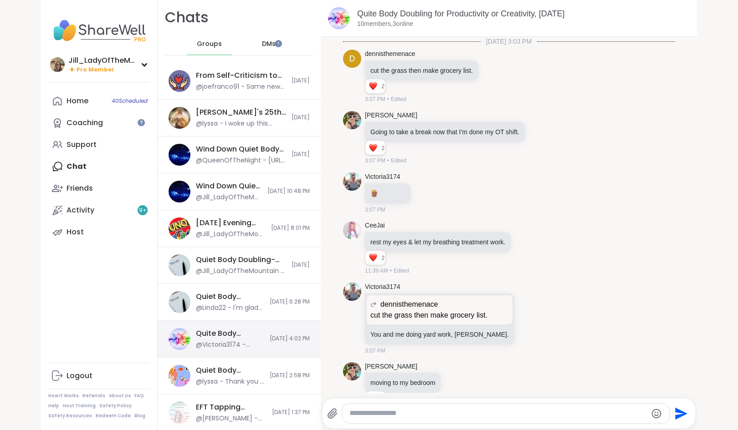
scroll to position [159, 0]
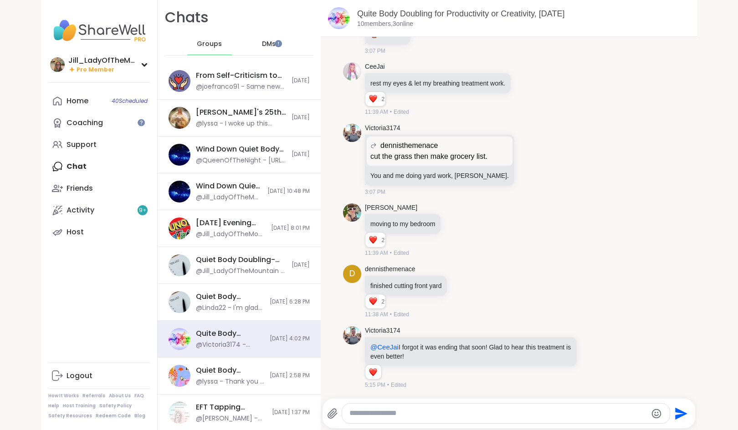
click at [364, 410] on textarea "Type your message" at bounding box center [497, 414] width 297 height 10
paste textarea "**********"
type textarea "**********"
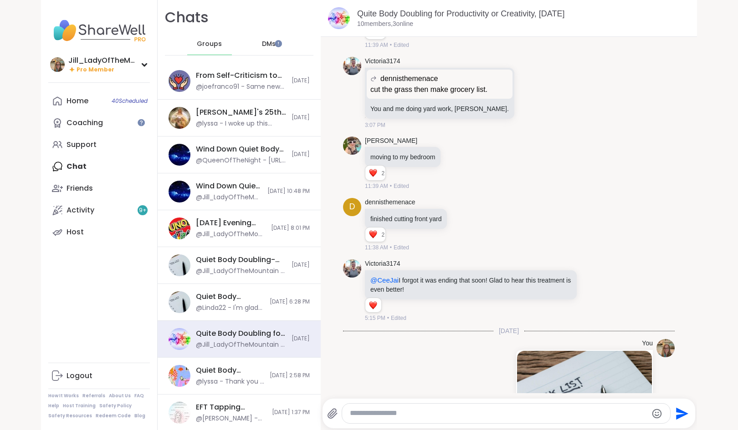
scroll to position [661, 0]
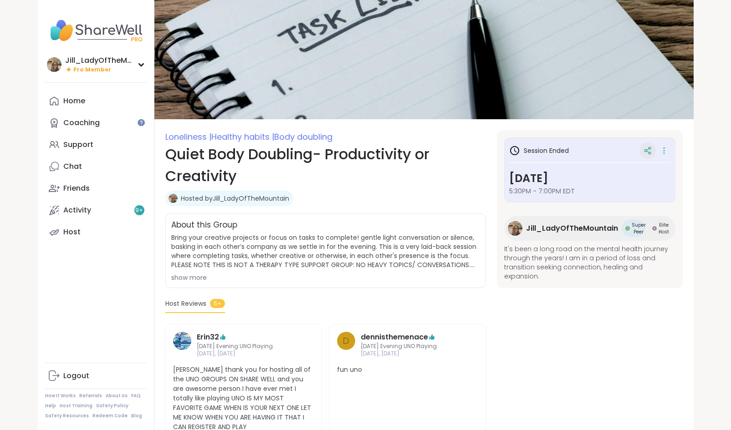
click at [645, 152] on icon at bounding box center [645, 151] width 2 height 2
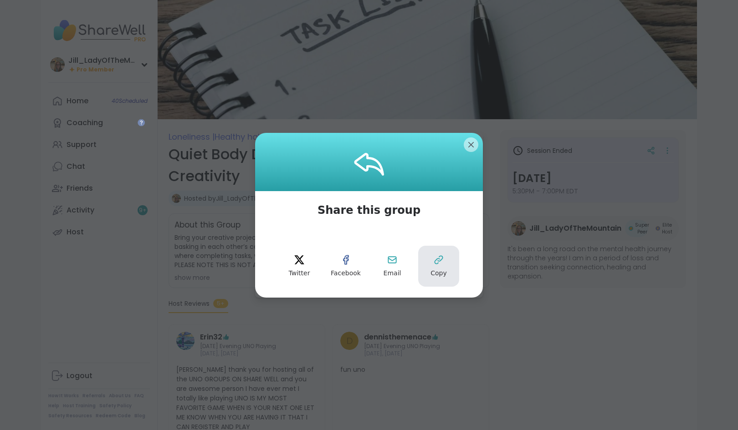
click at [433, 257] on icon at bounding box center [438, 260] width 11 height 11
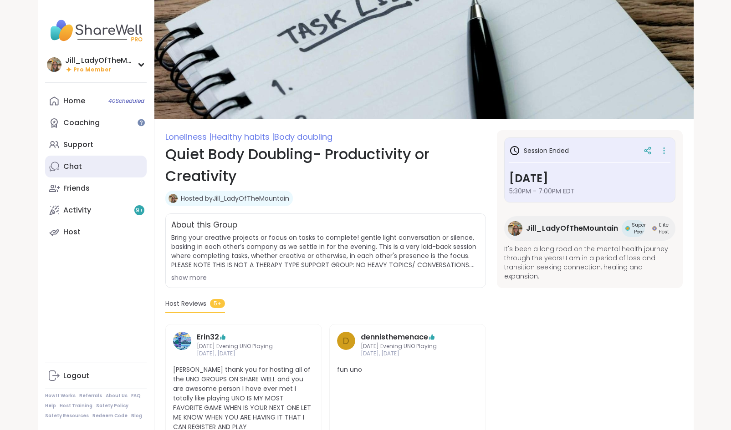
click at [99, 165] on link "Chat" at bounding box center [96, 167] width 102 height 22
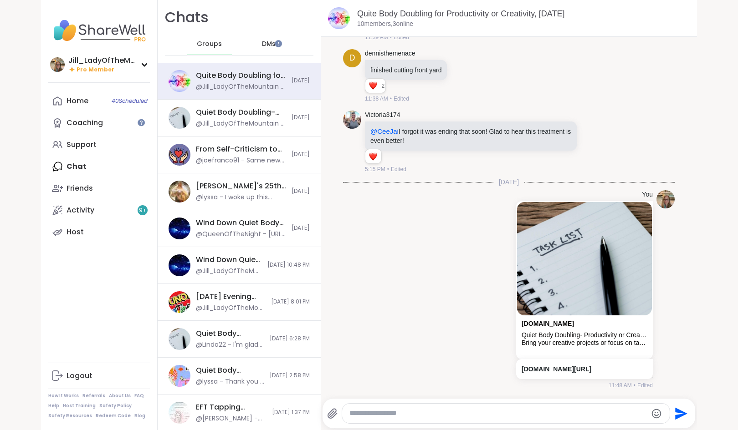
click at [380, 412] on textarea "Type your message" at bounding box center [497, 414] width 297 height 10
paste textarea "**********"
type textarea "**********"
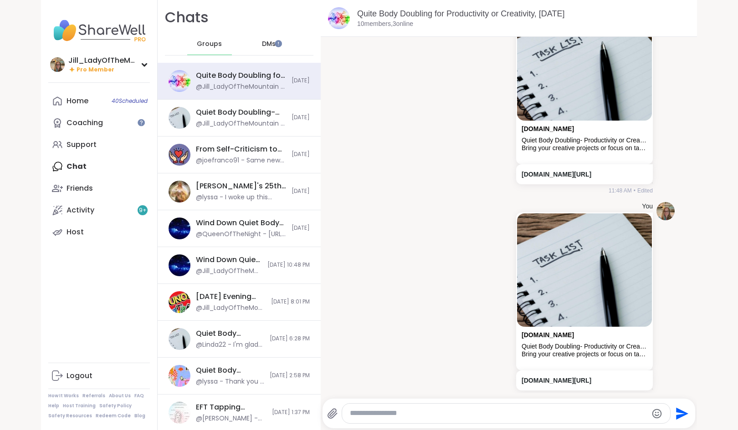
scroll to position [585, 0]
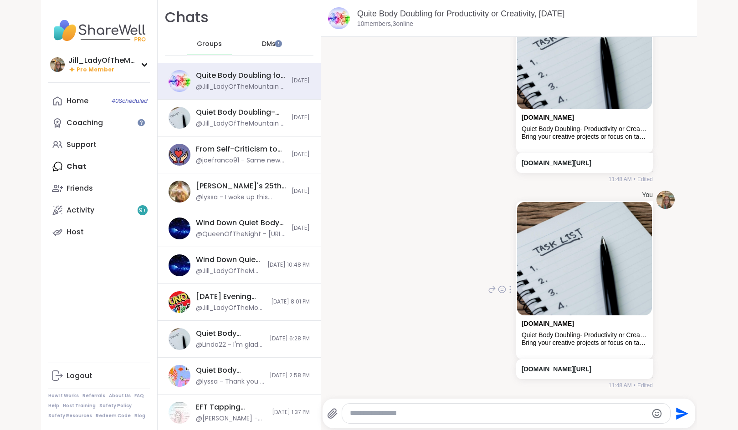
click at [506, 295] on div at bounding box center [510, 289] width 8 height 11
click at [505, 307] on icon at bounding box center [509, 302] width 9 height 9
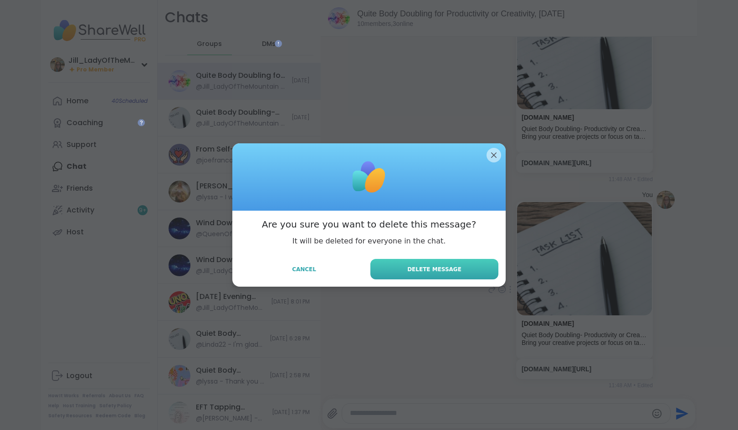
click at [411, 275] on button "Delete Message" at bounding box center [434, 269] width 128 height 20
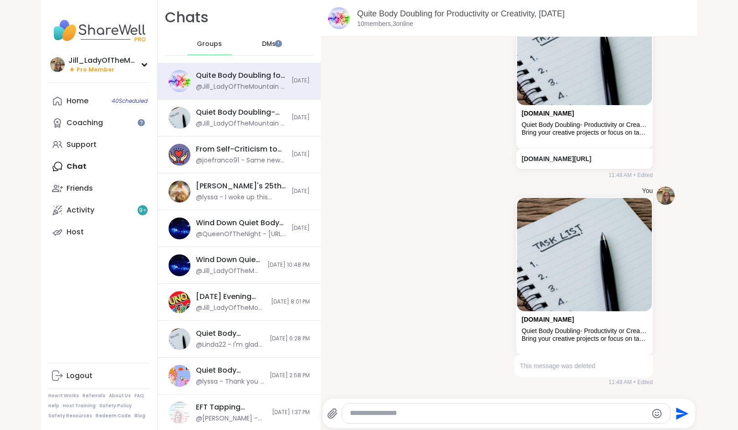
scroll to position [661, 0]
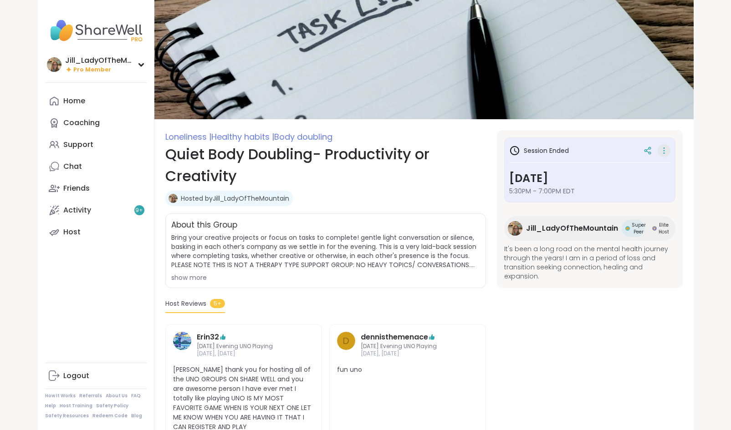
click at [665, 147] on icon at bounding box center [663, 150] width 9 height 13
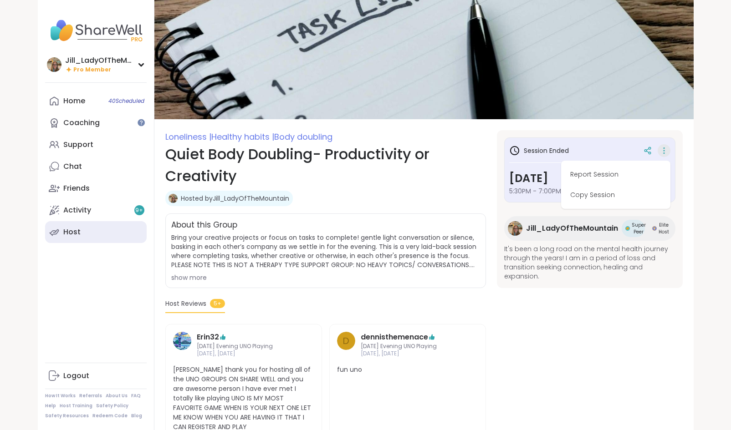
click at [121, 233] on link "Host" at bounding box center [96, 232] width 102 height 22
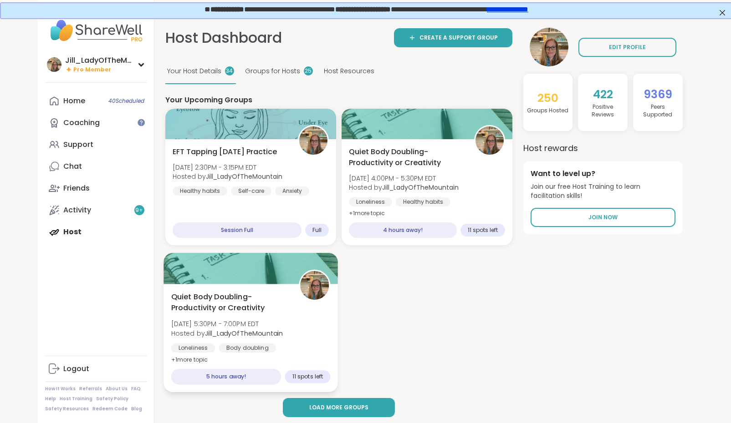
click at [304, 348] on div "Loneliness Body doubling Healthy habits" at bounding box center [250, 355] width 159 height 22
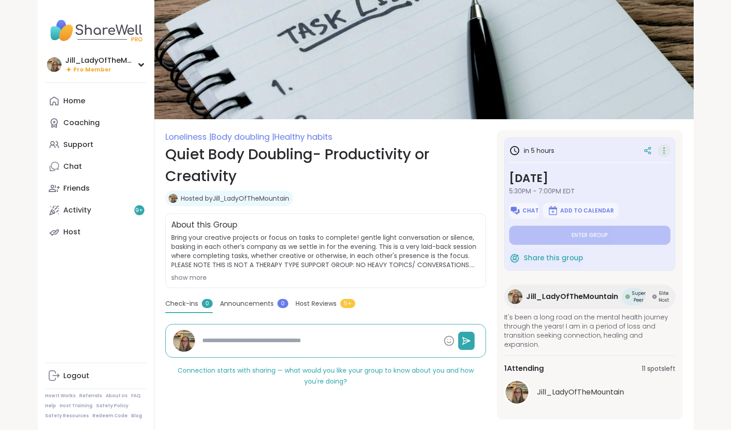
click at [665, 149] on icon at bounding box center [663, 150] width 9 height 13
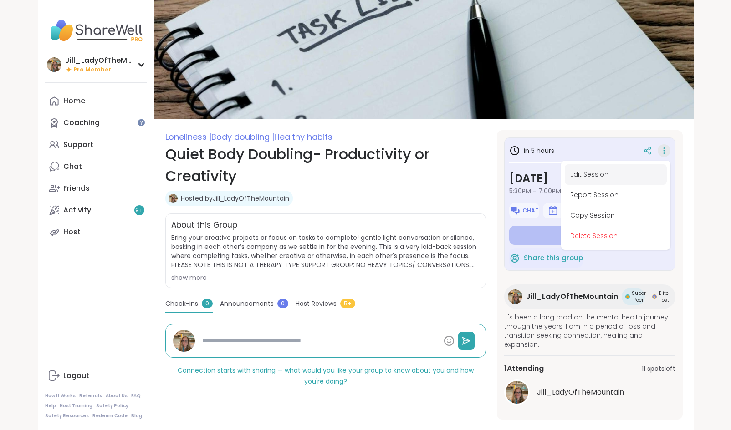
click at [615, 176] on button "Edit Session" at bounding box center [616, 174] width 102 height 20
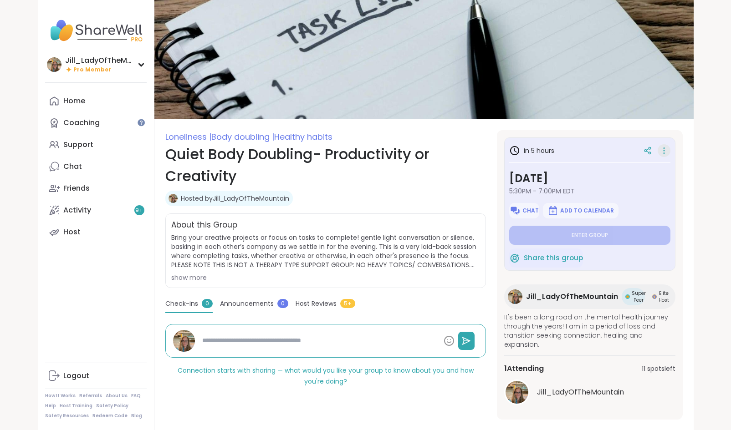
type textarea "*"
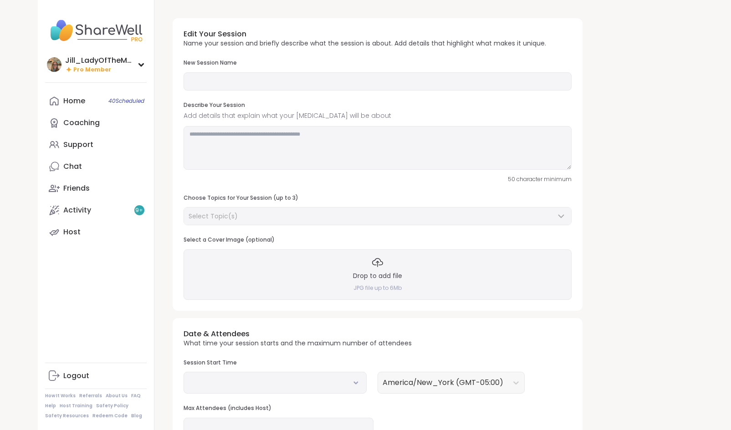
type input "**********"
type textarea "**********"
type input "**"
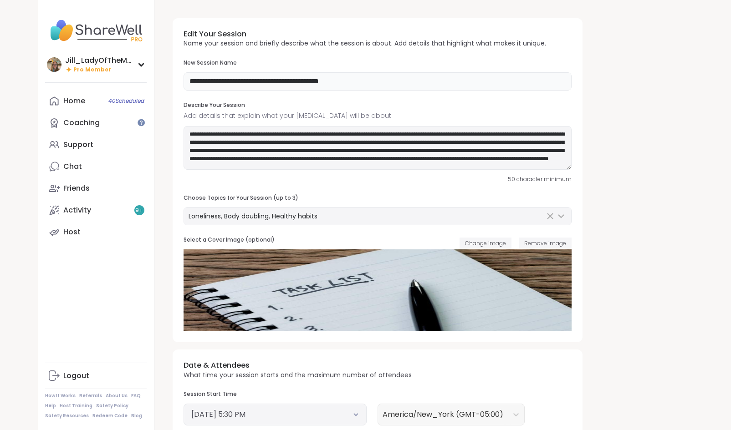
click at [374, 88] on input "**********" at bounding box center [377, 81] width 388 height 18
click at [490, 240] on span "Change image" at bounding box center [485, 243] width 41 height 8
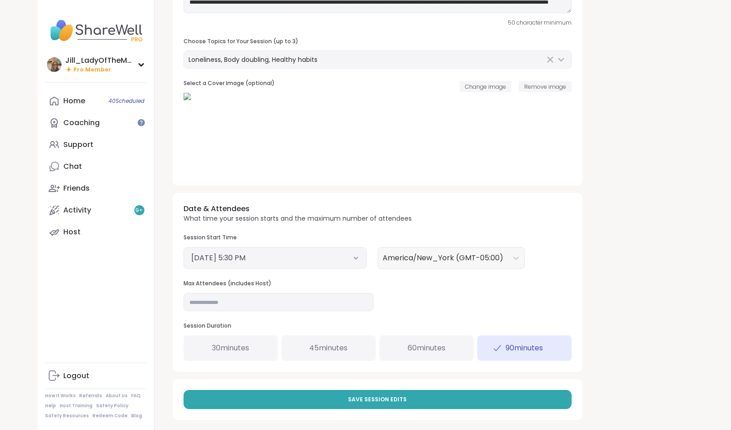
scroll to position [163, 0]
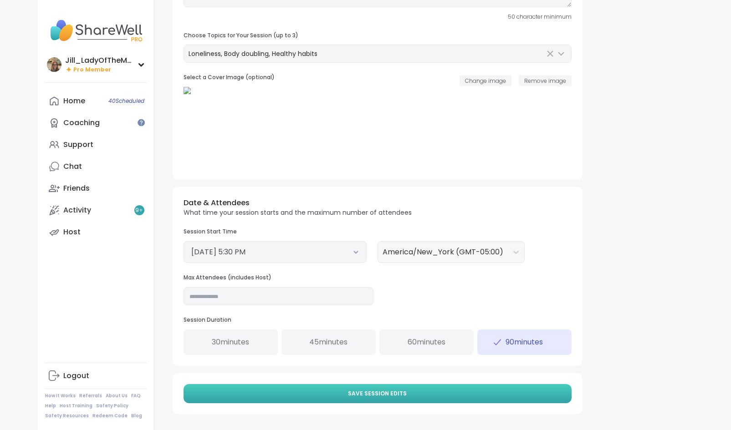
click at [459, 398] on button "Save Session Edits" at bounding box center [377, 393] width 388 height 19
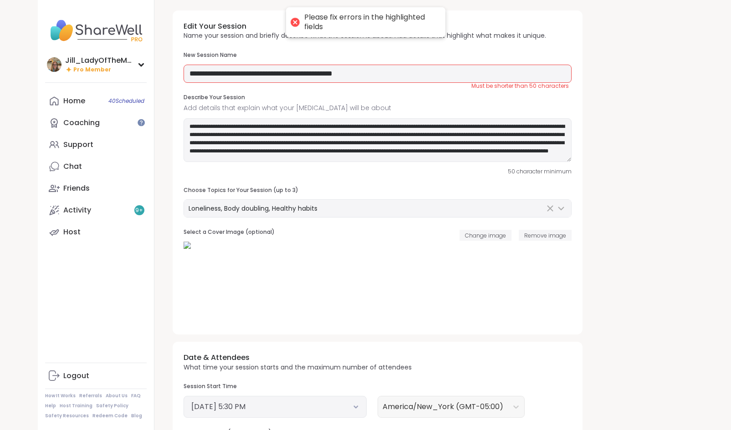
scroll to position [1, 0]
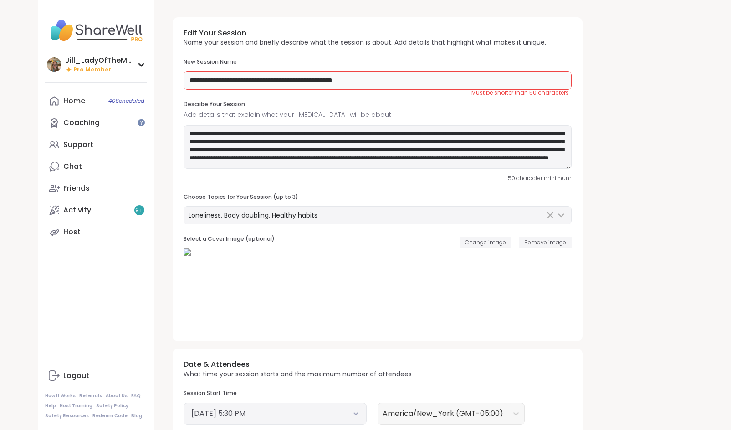
click at [324, 78] on input "**********" at bounding box center [377, 80] width 388 height 18
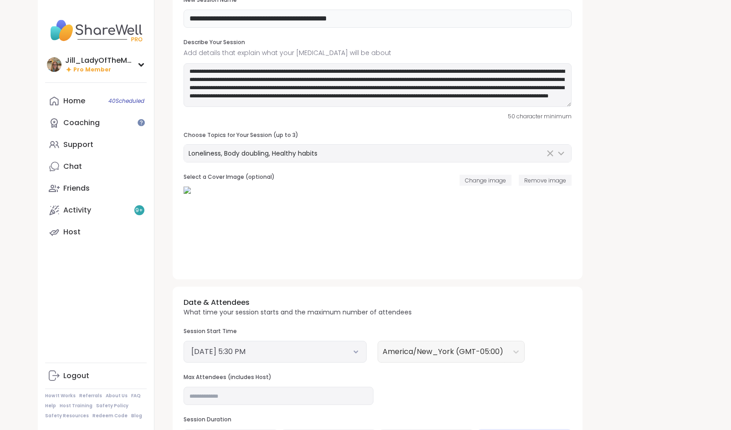
scroll to position [163, 0]
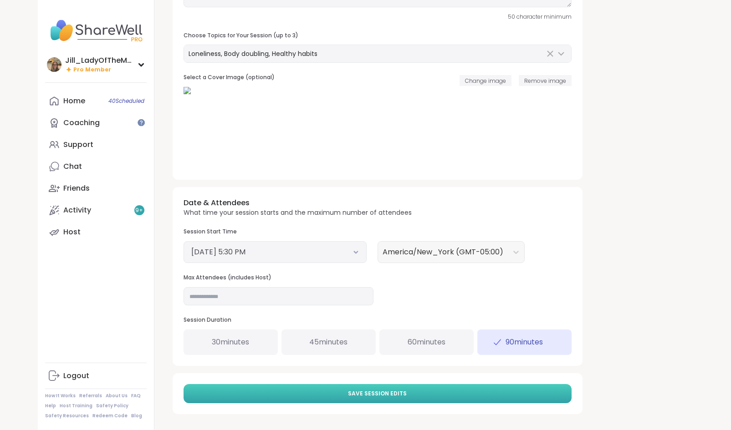
type input "**********"
click at [387, 393] on span "Save Session Edits" at bounding box center [377, 394] width 59 height 8
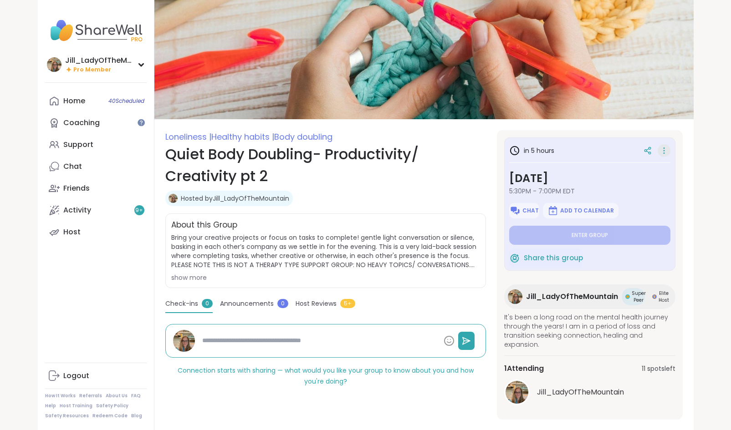
type textarea "*"
click at [662, 148] on icon at bounding box center [663, 150] width 9 height 13
click at [646, 146] on div at bounding box center [647, 151] width 16 height 16
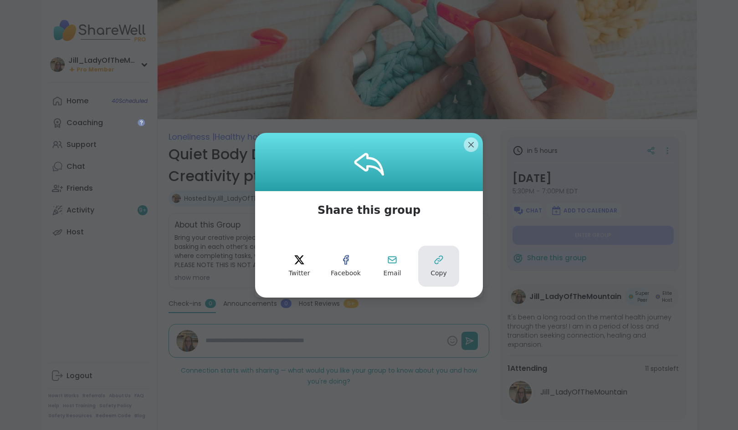
click at [441, 258] on button "Copy" at bounding box center [438, 266] width 41 height 41
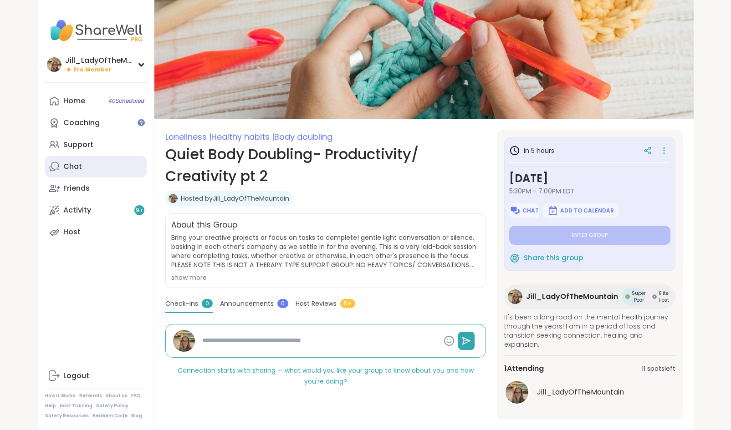
click at [99, 168] on link "Chat" at bounding box center [96, 167] width 102 height 22
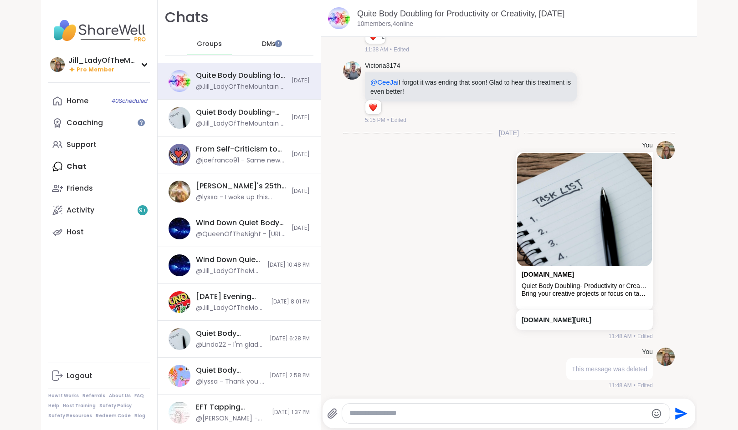
click at [380, 417] on textarea "Type your message" at bounding box center [497, 414] width 297 height 10
paste textarea "**********"
type textarea "**********"
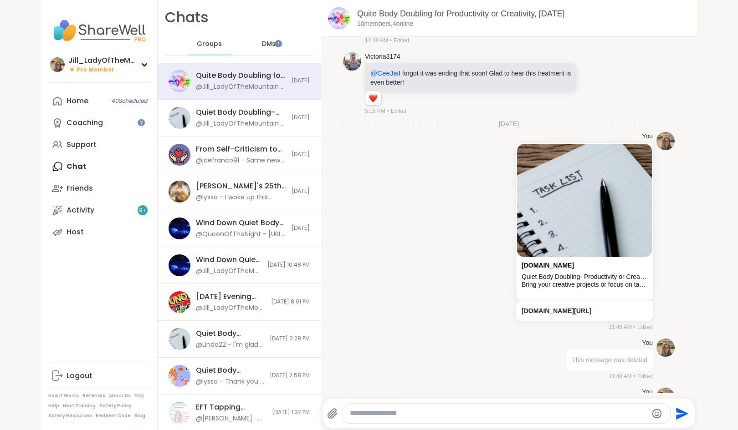
scroll to position [482, 0]
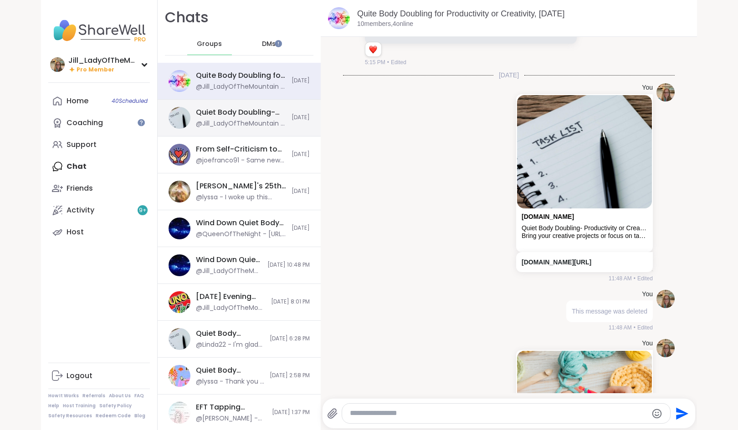
click at [280, 115] on div "Quiet Body Doubling- Productivity or Creativity, [DATE] @Jill_LadyOfTheMountain…" at bounding box center [239, 118] width 163 height 37
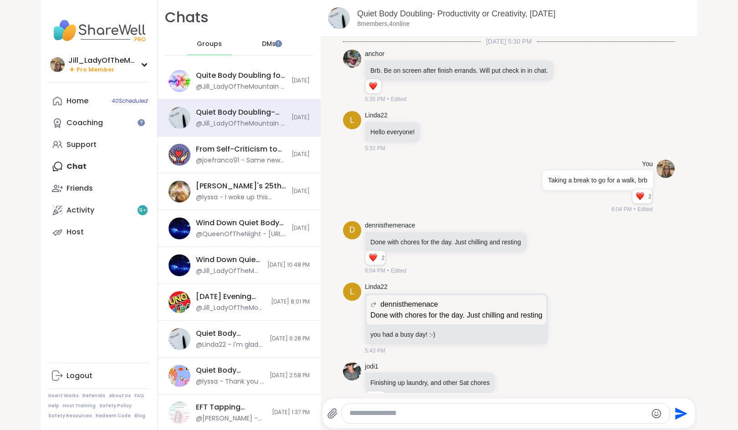
scroll to position [615, 0]
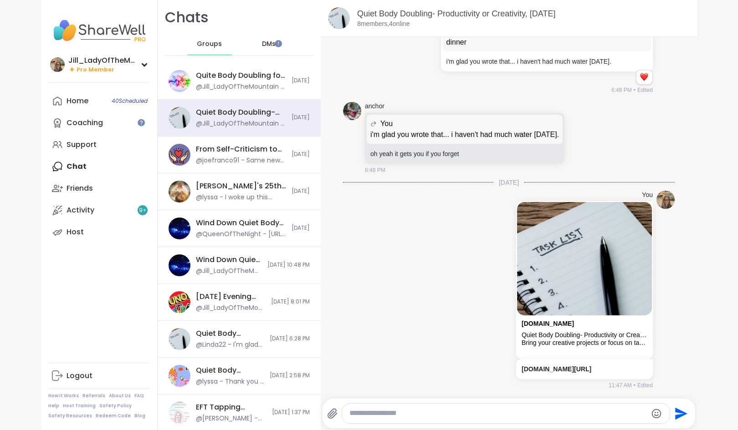
click at [433, 417] on textarea "Type your message" at bounding box center [497, 414] width 297 height 10
paste textarea "**********"
type textarea "**********"
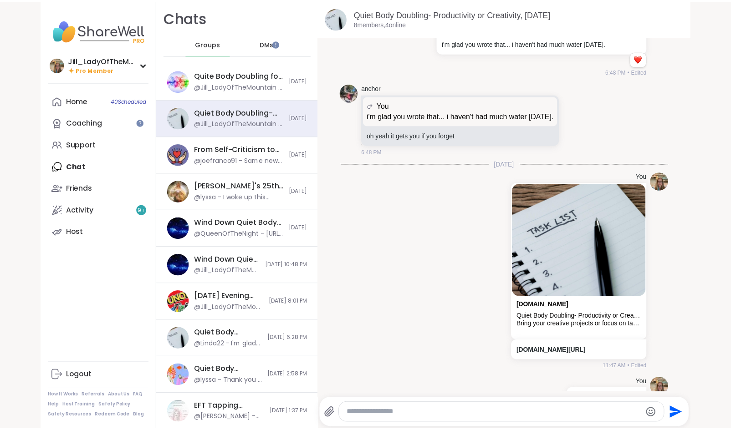
scroll to position [663, 0]
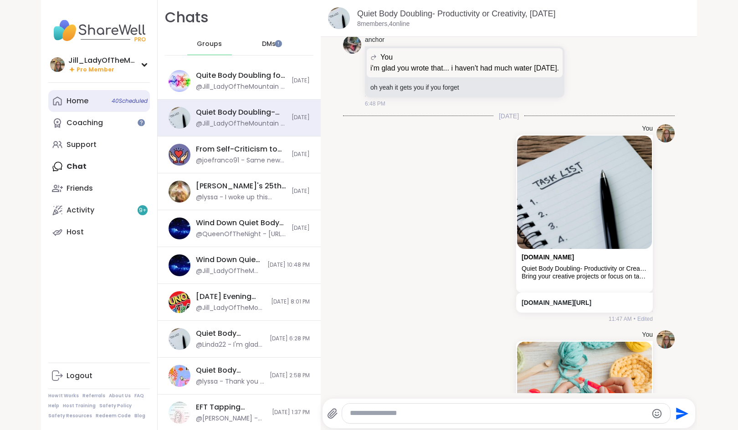
click at [92, 102] on link "Home 40 Scheduled" at bounding box center [99, 101] width 102 height 22
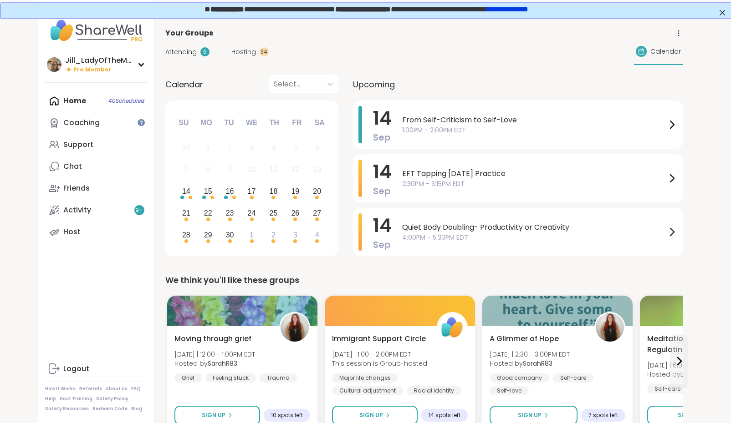
click at [239, 47] on span "Hosting" at bounding box center [243, 52] width 25 height 10
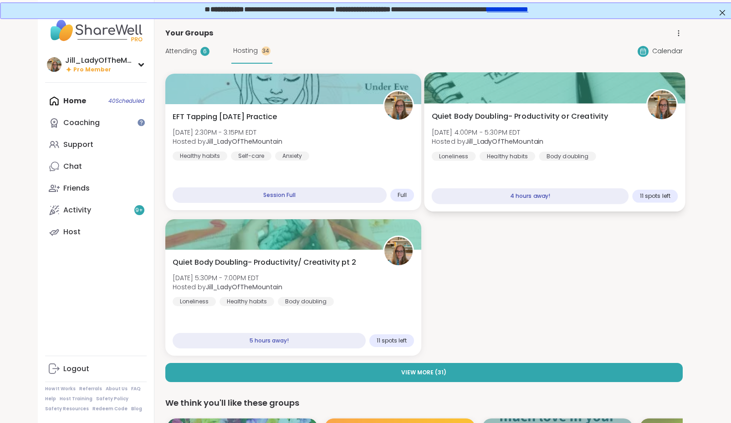
click at [550, 150] on div "Quiet Body Doubling- Productivity or Creativity [DATE] 4:00PM - 5:30PM EDT Host…" at bounding box center [554, 136] width 246 height 50
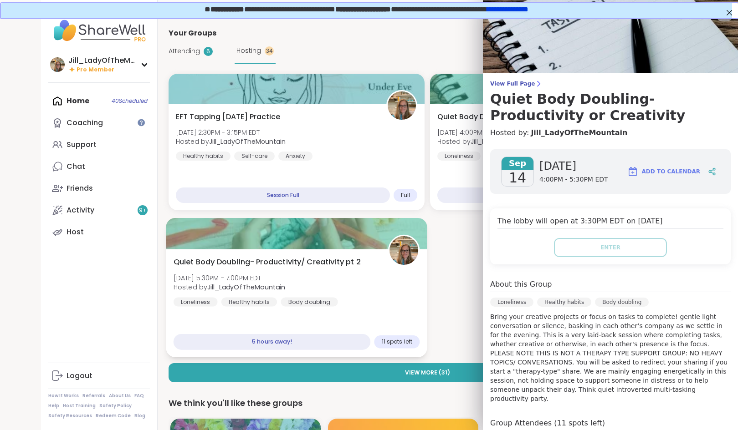
click at [341, 298] on div "Quiet Body Doubling- Productivity/ Creativity pt 2 Sun, Sep 14 | 5:30PM - 7:00P…" at bounding box center [296, 282] width 246 height 50
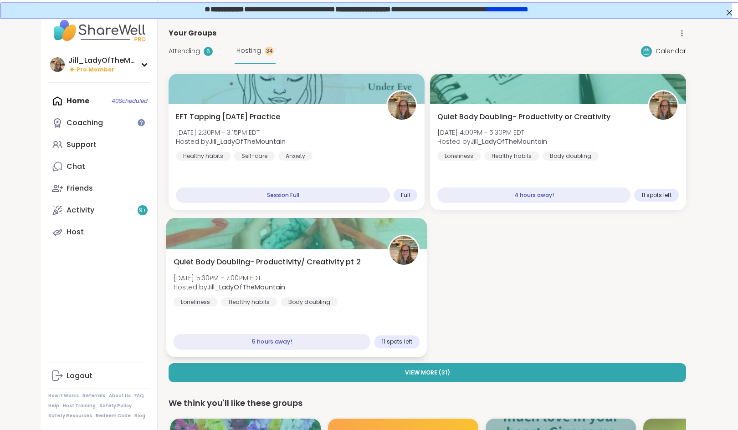
click at [349, 292] on div "Quiet Body Doubling- Productivity/ Creativity pt 2 Sun, Sep 14 | 5:30PM - 7:00P…" at bounding box center [296, 282] width 246 height 50
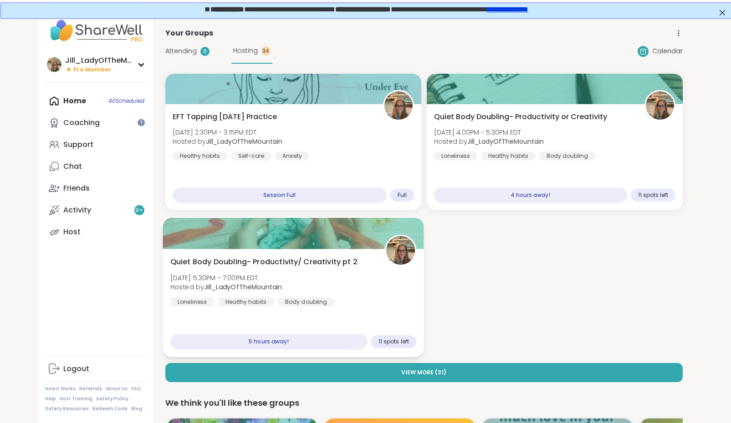
click at [394, 285] on div "Quiet Body Doubling- Productivity/ Creativity pt 2 Sun, Sep 14 | 5:30PM - 7:00P…" at bounding box center [293, 282] width 246 height 50
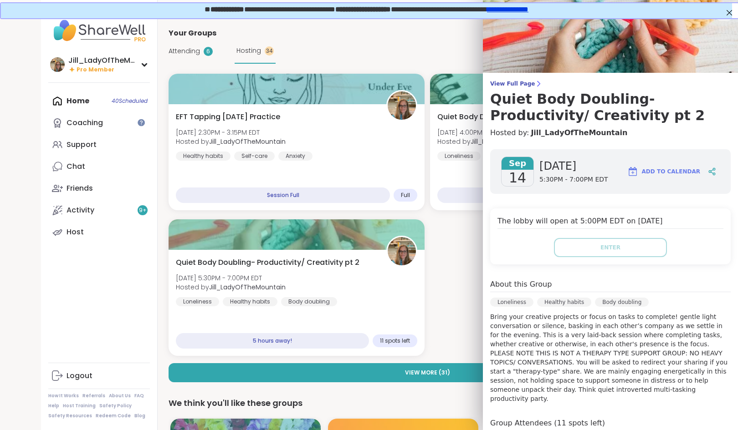
drag, startPoint x: 726, startPoint y: 230, endPoint x: 737, endPoint y: 311, distance: 82.3
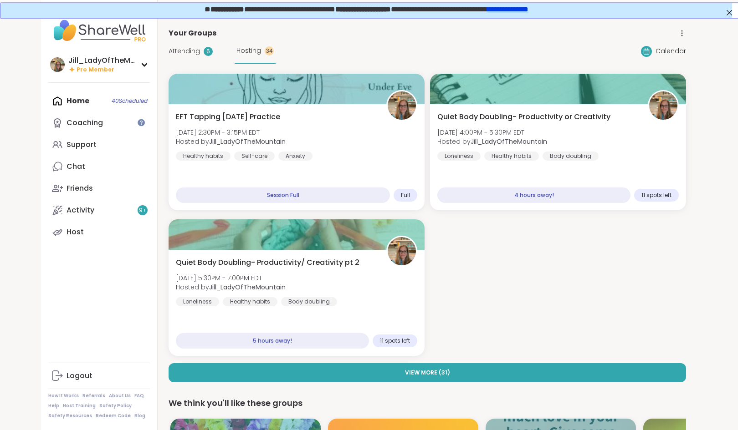
click at [454, 284] on div "EFT Tapping Sunday Practice Sun, Sep 14 | 2:30PM - 3:15PM EDT Hosted by Jill_La…" at bounding box center [426, 215] width 517 height 282
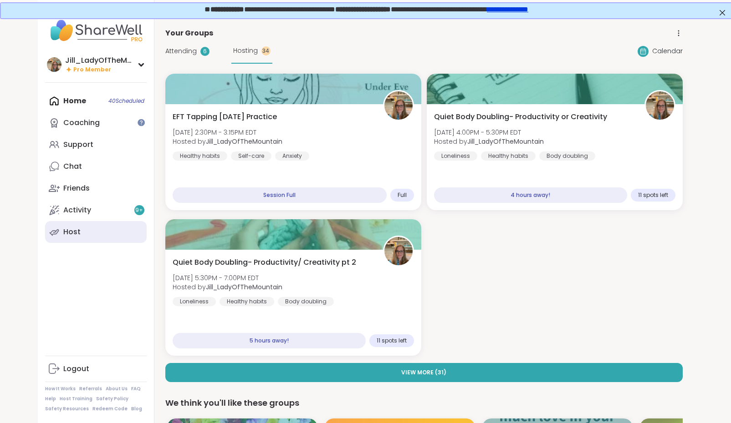
click at [89, 234] on link "Host" at bounding box center [96, 232] width 102 height 22
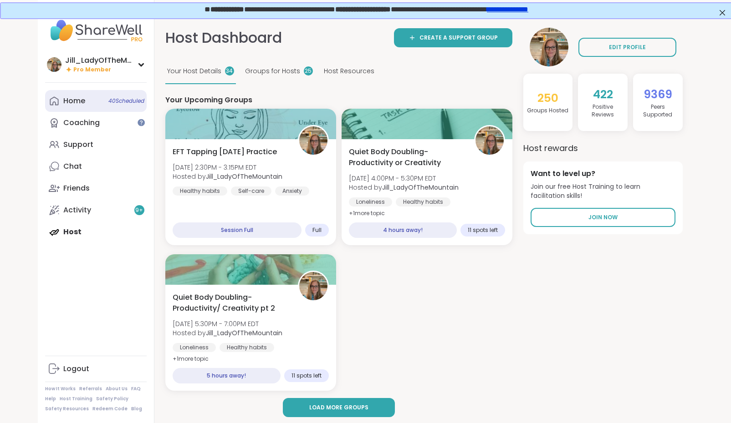
click at [117, 104] on span "40 Scheduled" at bounding box center [126, 100] width 36 height 7
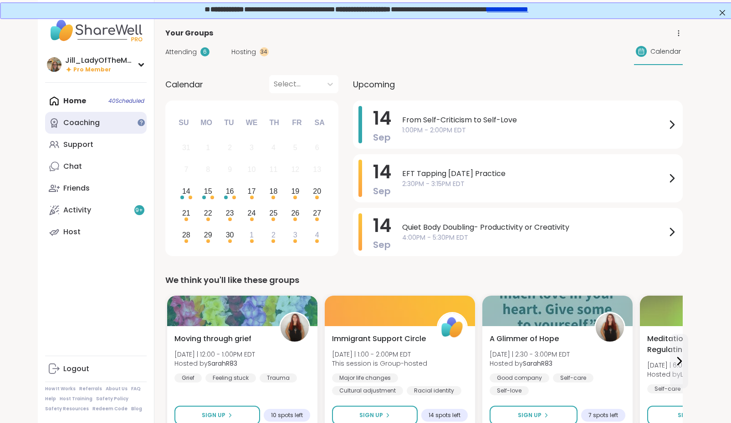
click at [120, 122] on link "Coaching" at bounding box center [96, 123] width 102 height 22
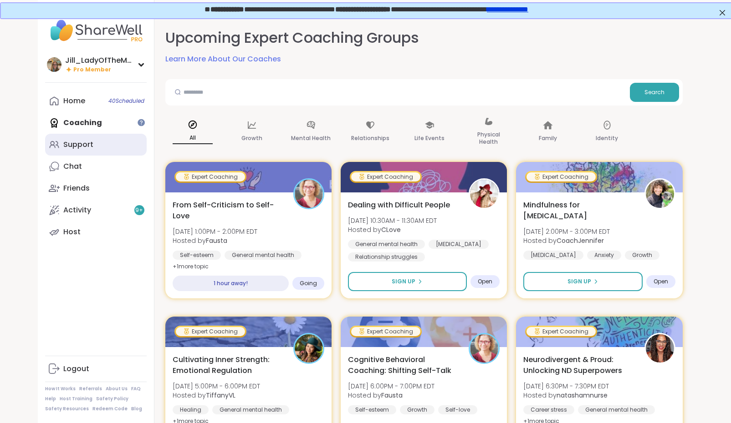
click at [122, 149] on link "Support" at bounding box center [96, 145] width 102 height 22
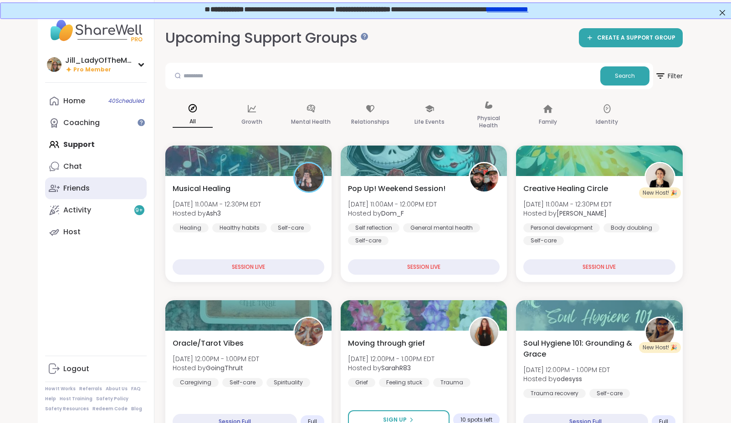
click at [114, 181] on link "Friends" at bounding box center [96, 189] width 102 height 22
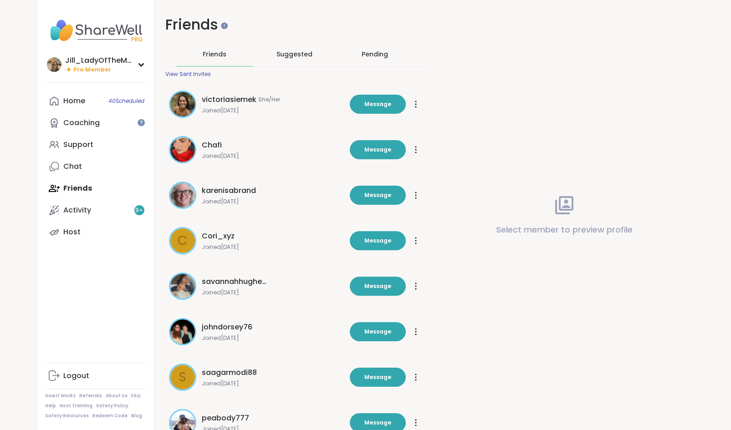
click at [372, 57] on div "Pending" at bounding box center [374, 54] width 26 height 9
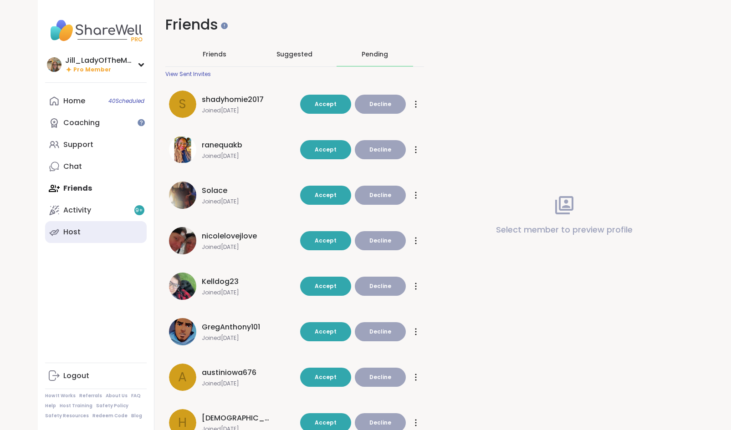
click at [85, 236] on link "Host" at bounding box center [96, 232] width 102 height 22
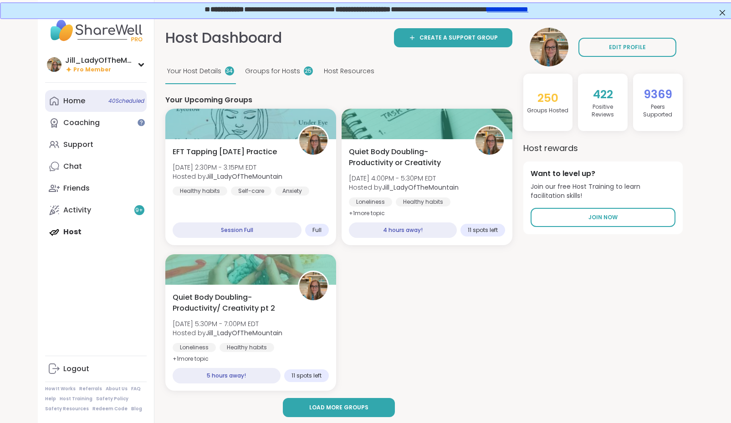
click at [121, 104] on span "40 Scheduled" at bounding box center [126, 100] width 36 height 7
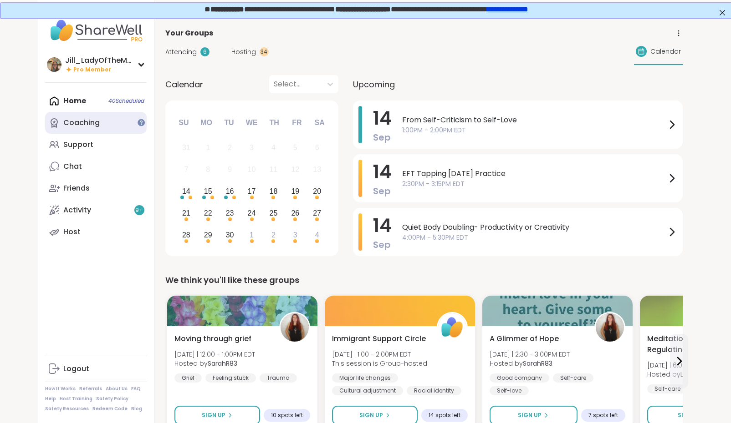
click at [112, 129] on link "Coaching" at bounding box center [96, 123] width 102 height 22
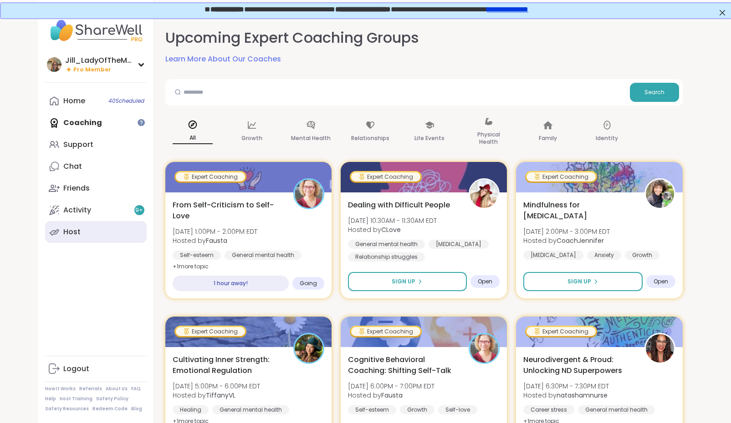
click at [81, 230] on link "Host" at bounding box center [96, 232] width 102 height 22
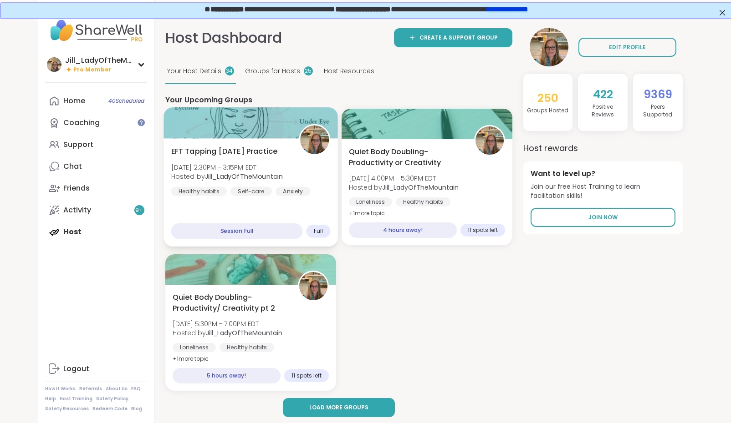
click at [271, 172] on b "Jill_LadyOfTheMountain" at bounding box center [244, 176] width 78 height 9
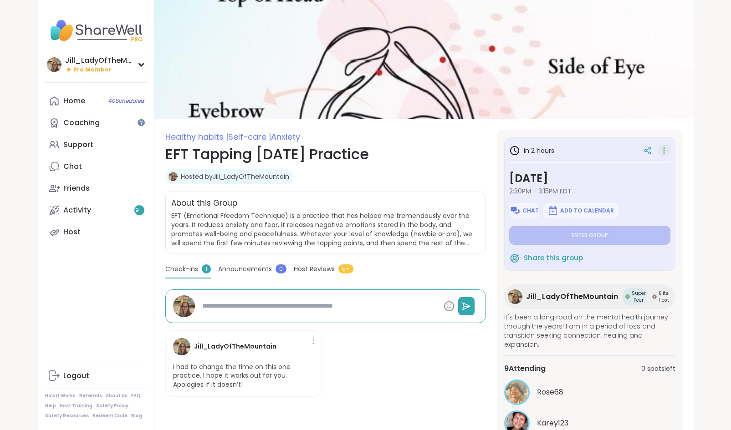
click at [662, 149] on icon at bounding box center [663, 150] width 9 height 13
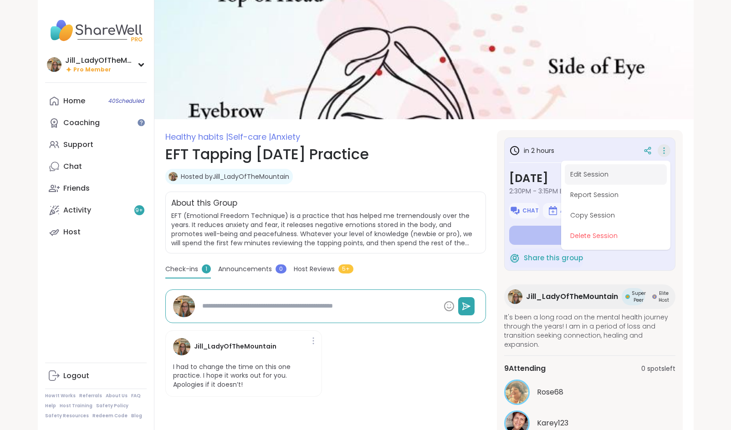
click at [619, 167] on button "Edit Session" at bounding box center [616, 174] width 102 height 20
type textarea "*"
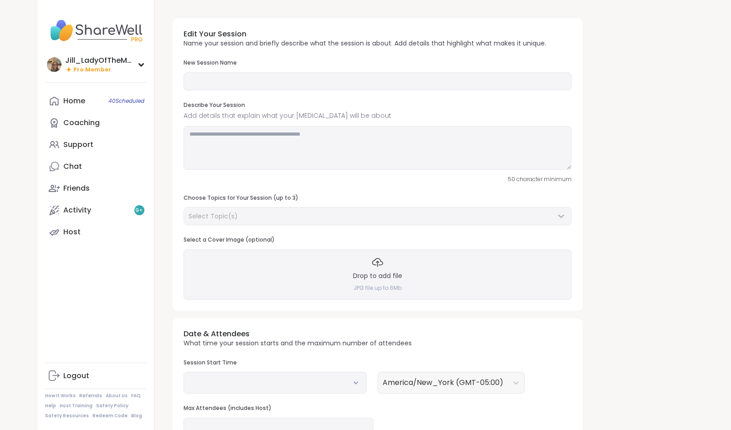
type input "**********"
type textarea "**********"
type input "**"
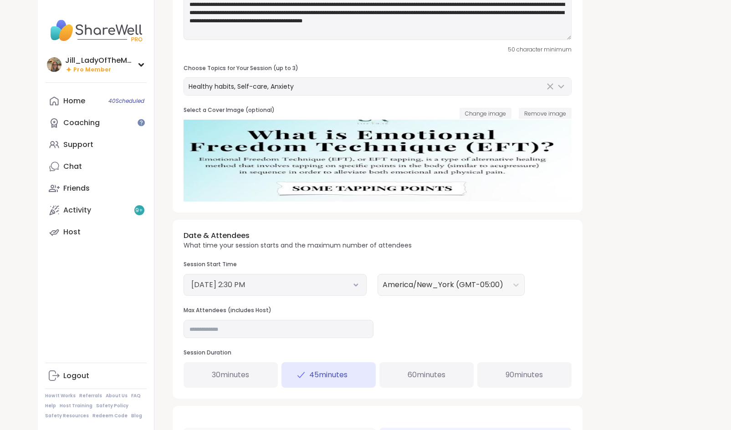
scroll to position [144, 0]
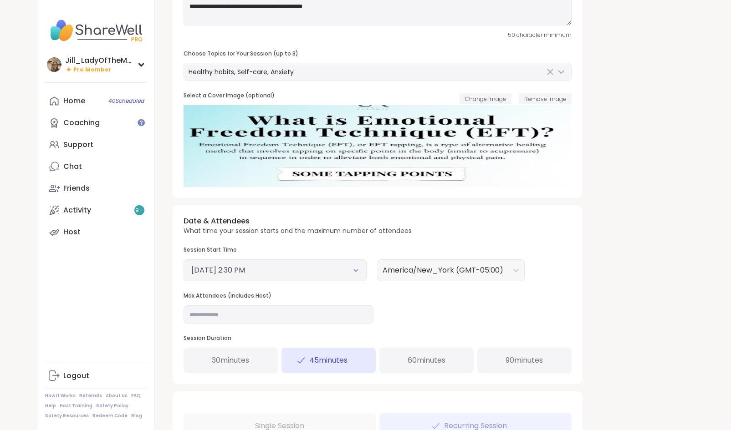
click at [355, 273] on button "[DATE] 2:30 PM" at bounding box center [275, 270] width 168 height 11
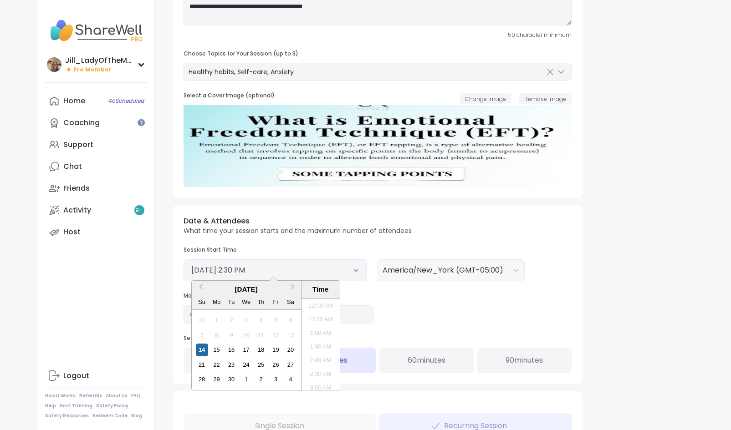
scroll to position [357, 0]
click at [316, 331] on li "2:00 PM" at bounding box center [320, 331] width 39 height 14
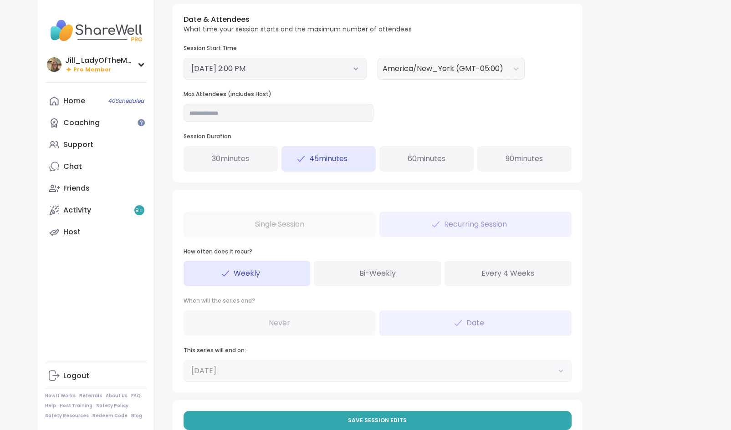
scroll to position [346, 0]
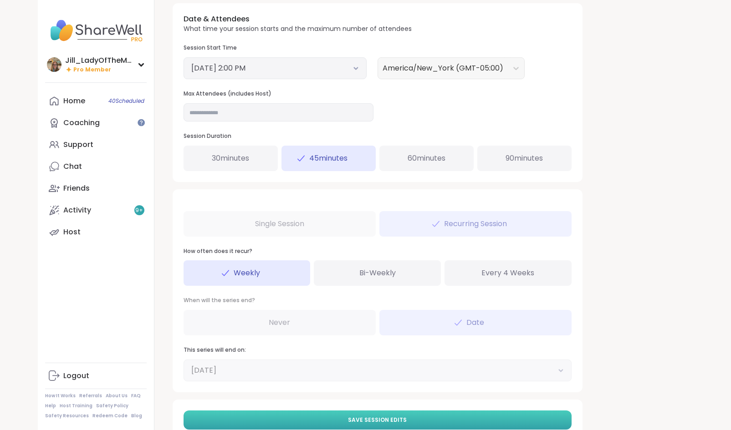
click at [414, 413] on button "Save Session Edits" at bounding box center [377, 420] width 388 height 19
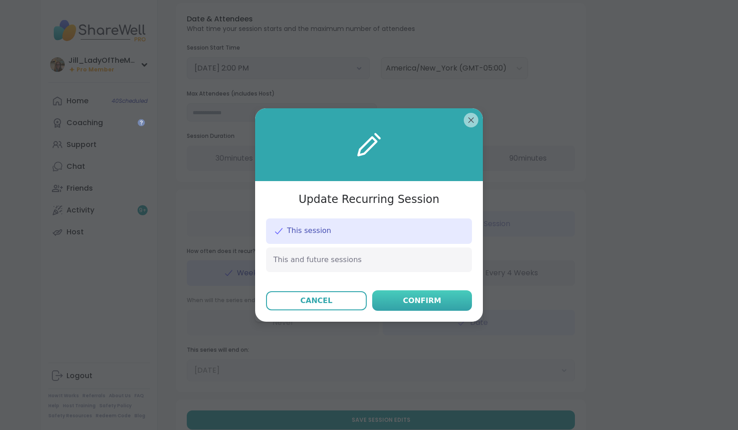
click at [418, 307] on button "Confirm" at bounding box center [422, 300] width 100 height 20
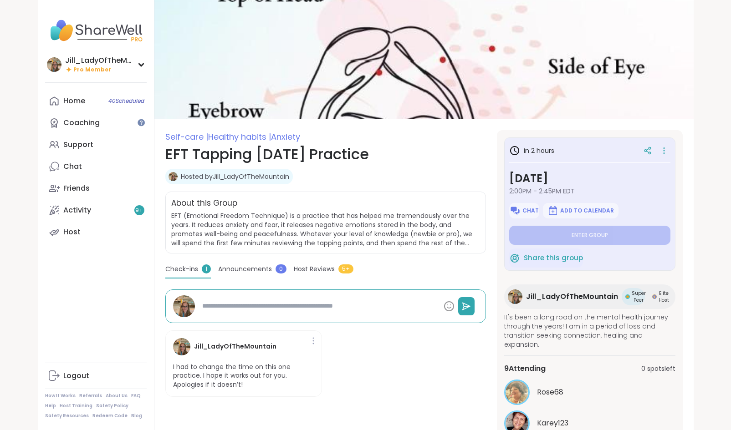
type textarea "*"
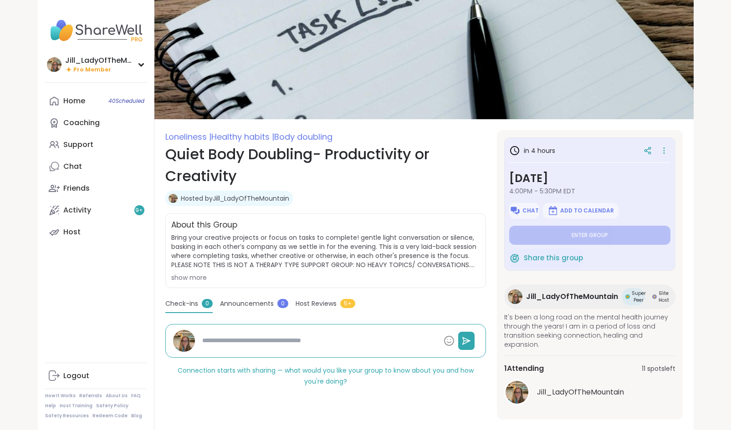
type textarea "*"
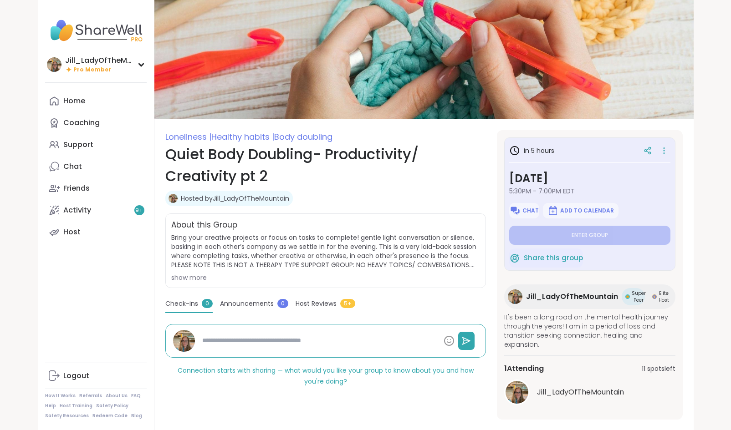
type textarea "*"
